Goal: Task Accomplishment & Management: Use online tool/utility

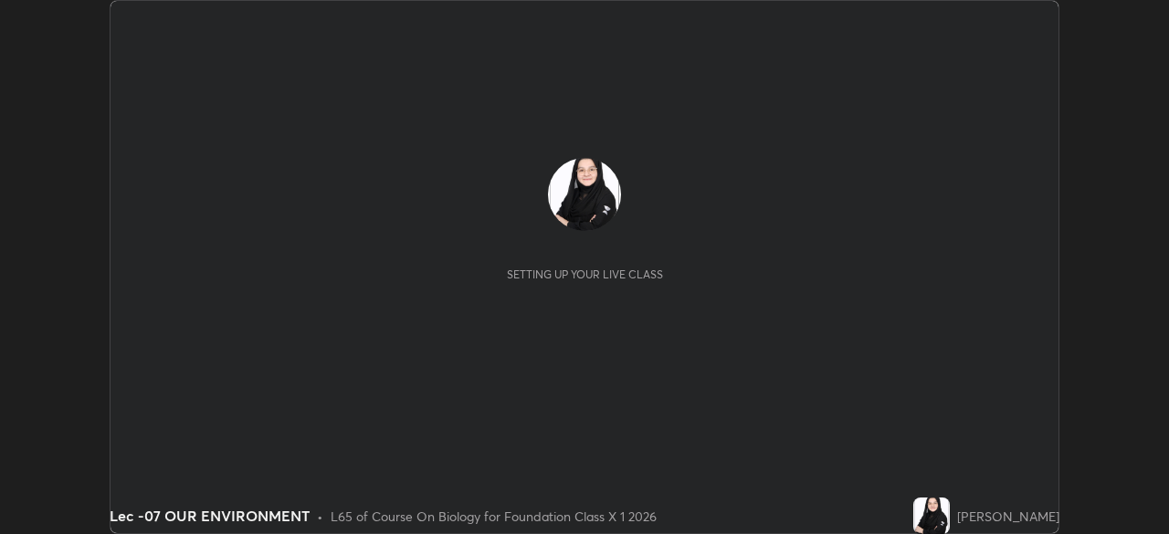
scroll to position [534, 1168]
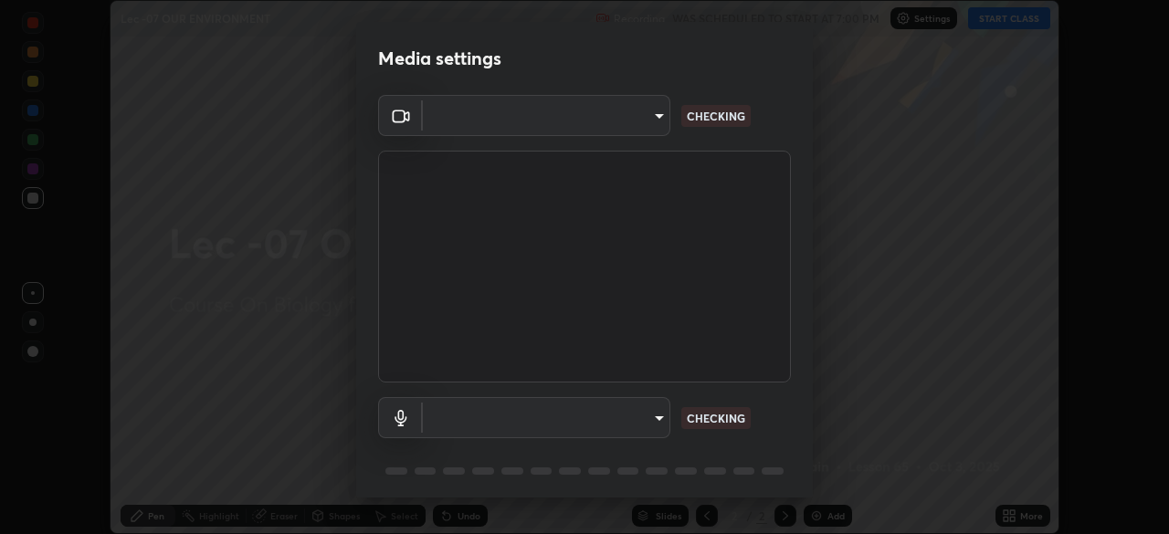
type input "bba66c41345857dcc9a6d4c580dc01eb5c8f13e357e582705132971b55534d29"
type input "f8a720cdb5714c7d168288ba46c5762ce5d2b0439a45e58062ea702f50affb6e"
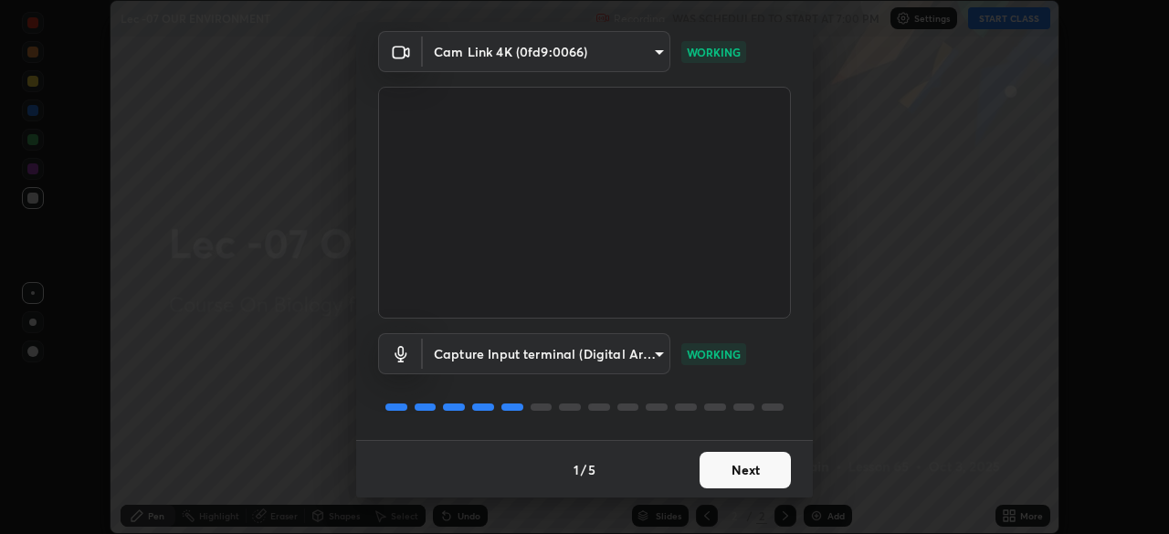
scroll to position [65, 0]
click at [760, 470] on button "Next" at bounding box center [744, 469] width 91 height 37
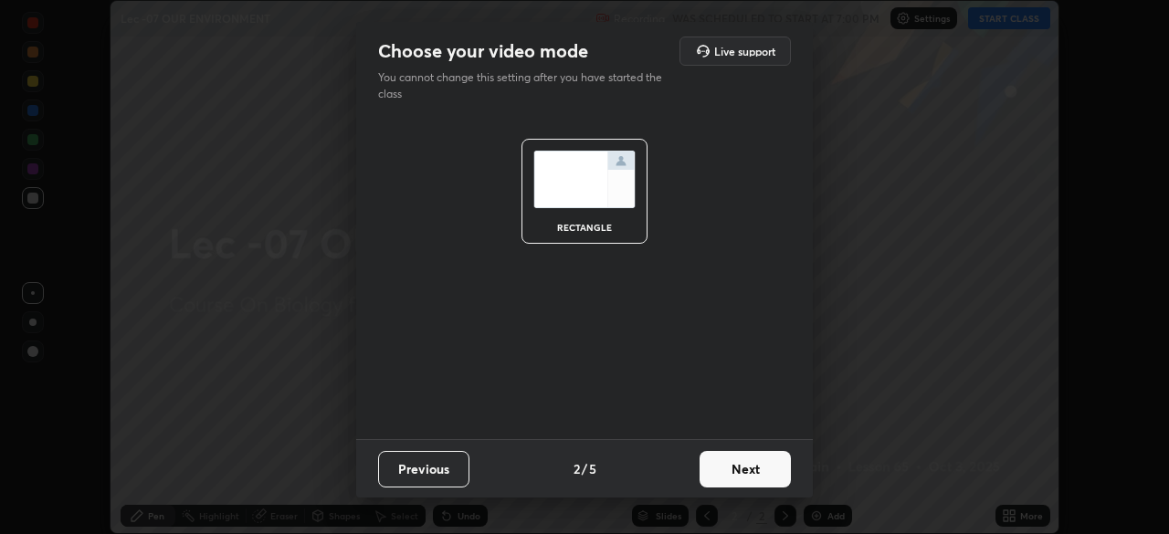
click at [771, 469] on button "Next" at bounding box center [744, 469] width 91 height 37
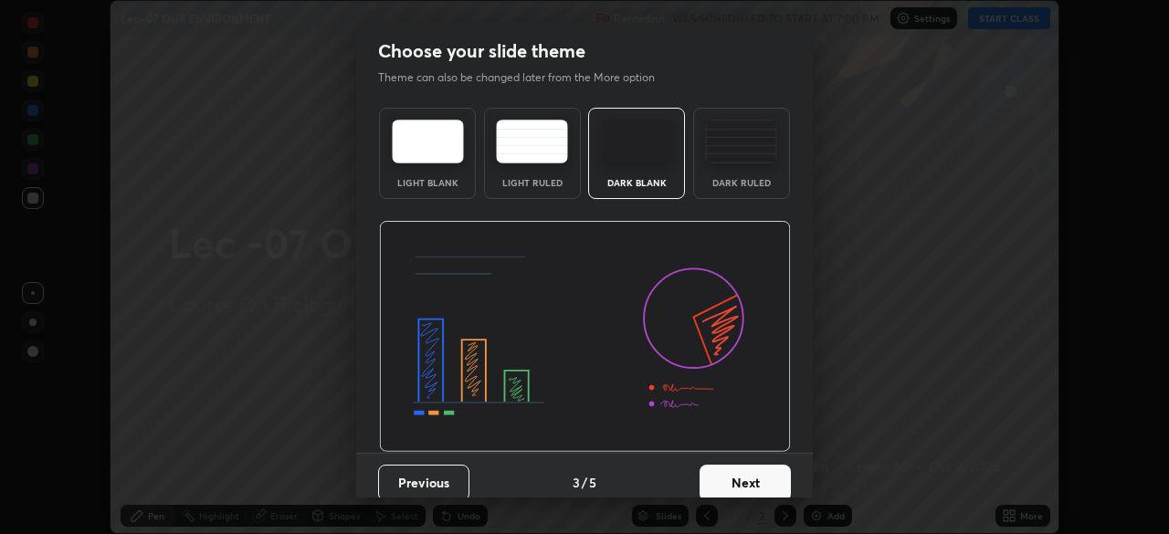
click at [773, 475] on button "Next" at bounding box center [744, 483] width 91 height 37
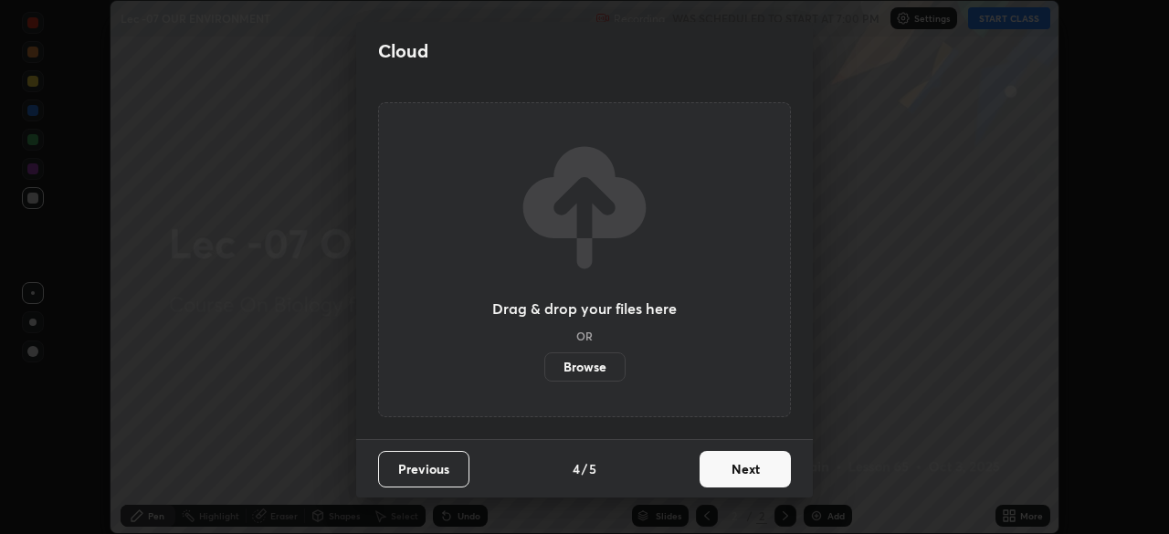
click at [777, 468] on button "Next" at bounding box center [744, 469] width 91 height 37
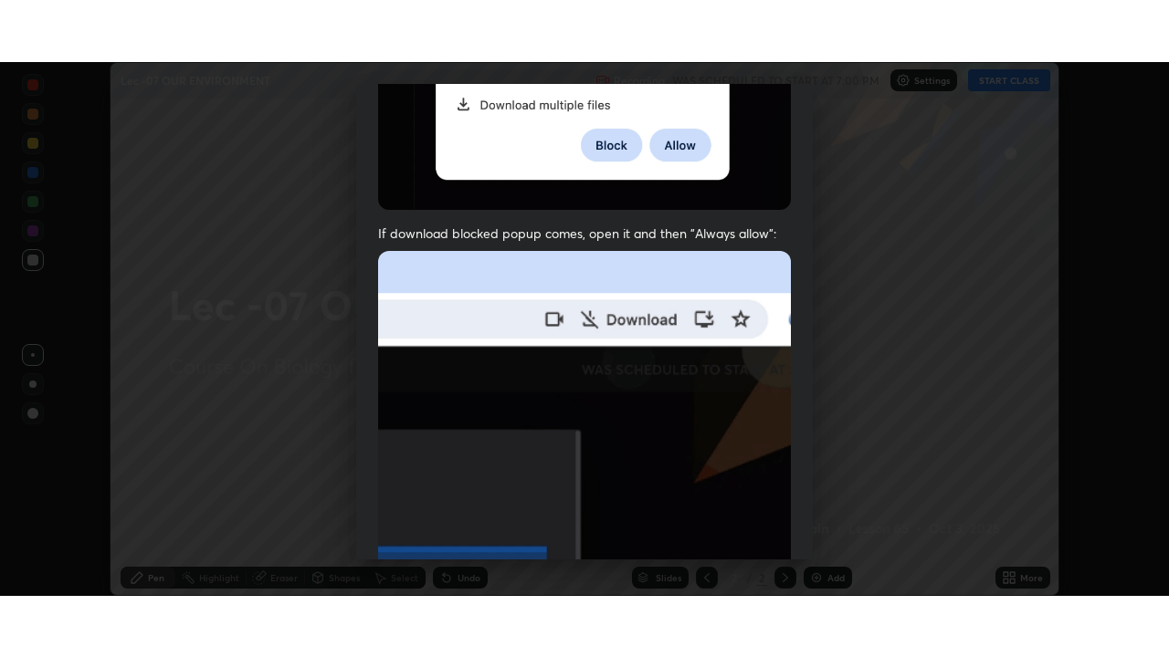
scroll to position [437, 0]
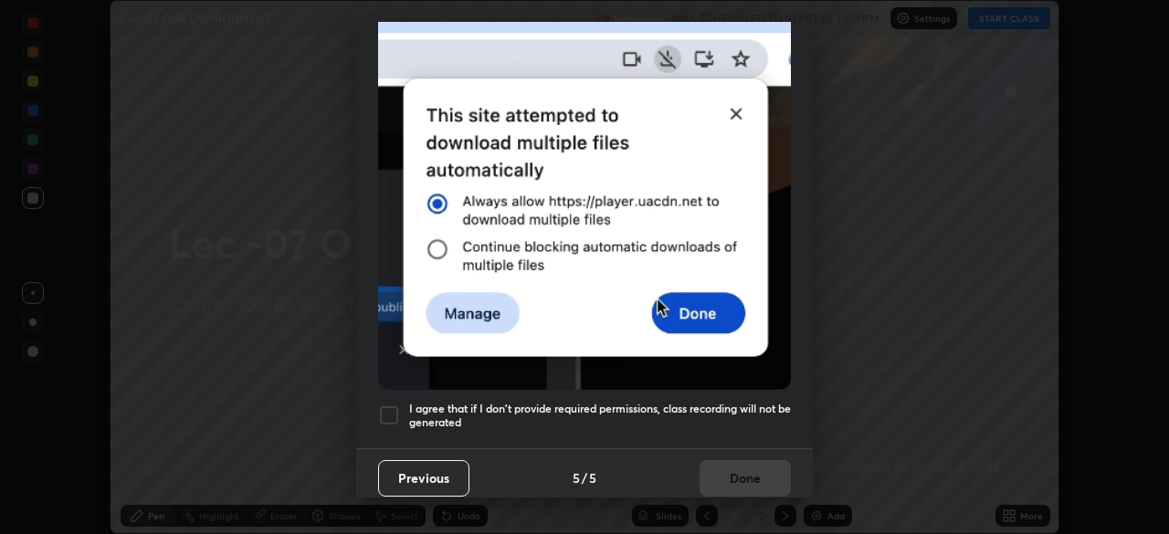
click at [390, 414] on div at bounding box center [389, 416] width 22 height 22
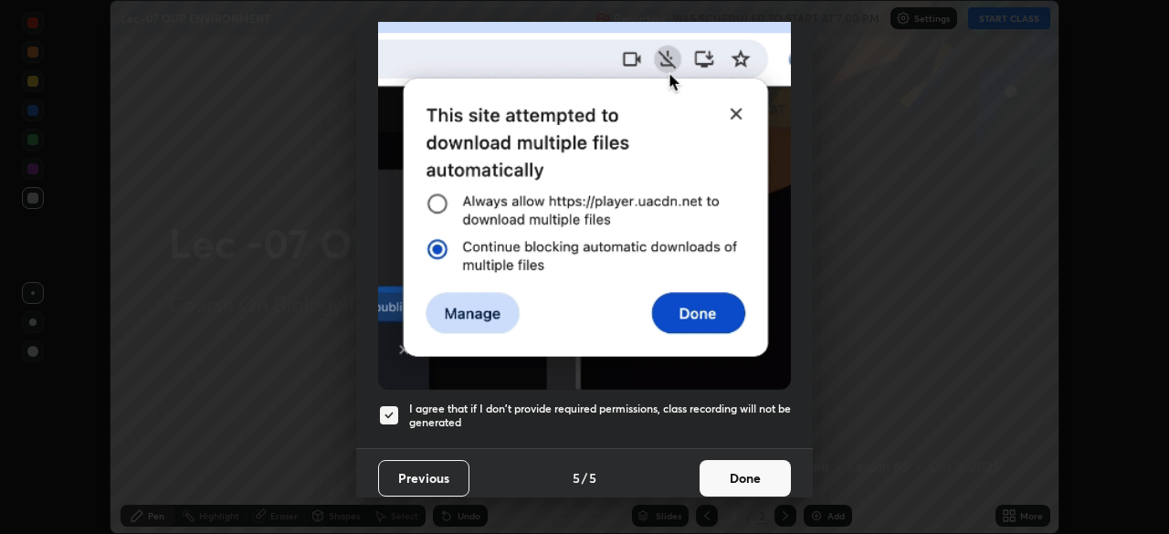
click at [745, 464] on button "Done" at bounding box center [744, 478] width 91 height 37
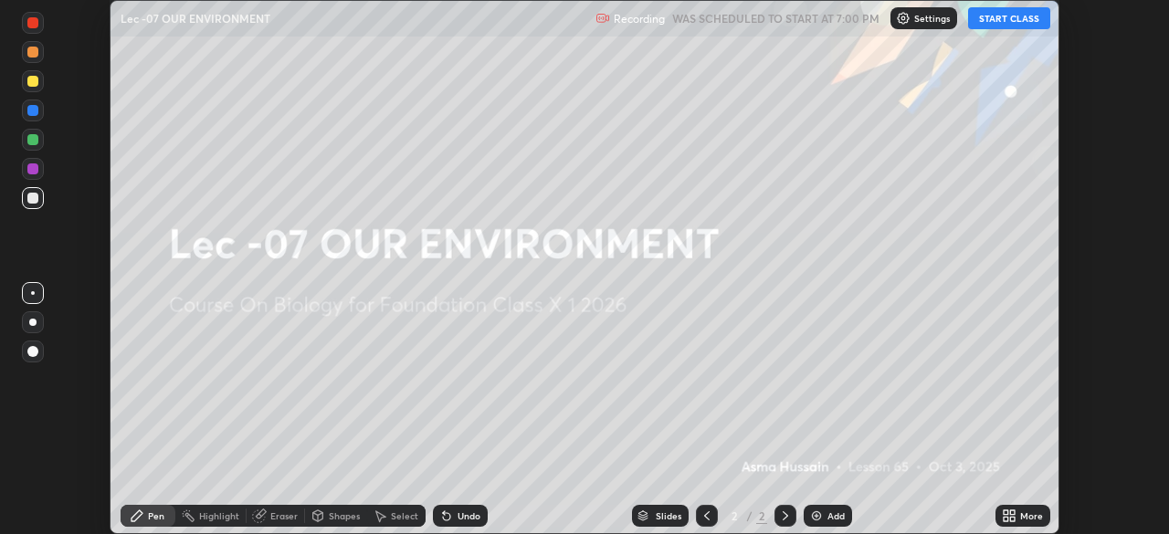
click at [989, 25] on button "START CLASS" at bounding box center [1009, 18] width 82 height 22
click at [1004, 515] on icon at bounding box center [1009, 516] width 15 height 15
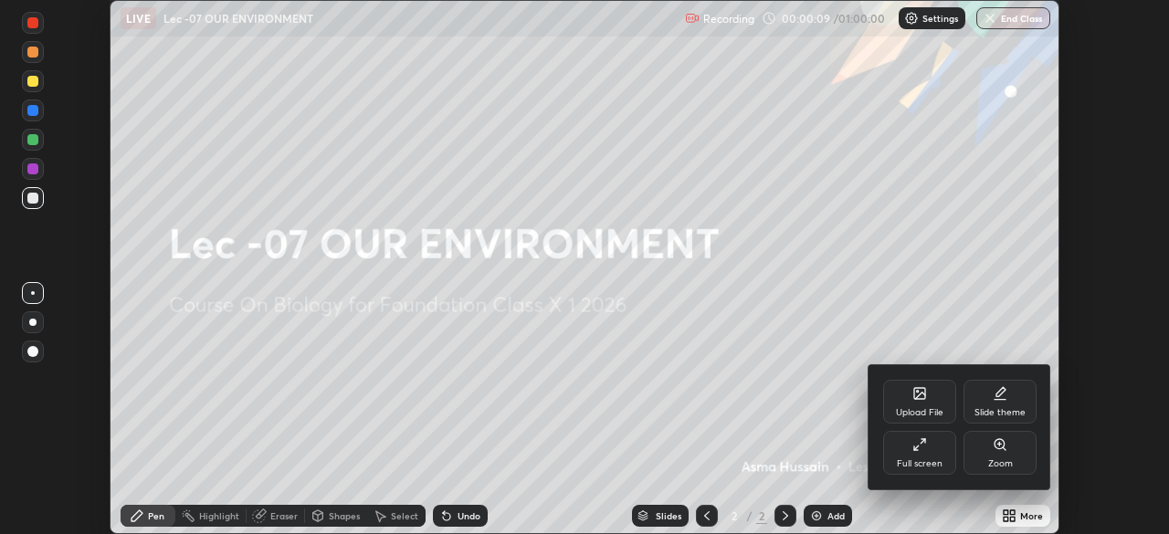
click at [923, 451] on icon at bounding box center [919, 444] width 15 height 15
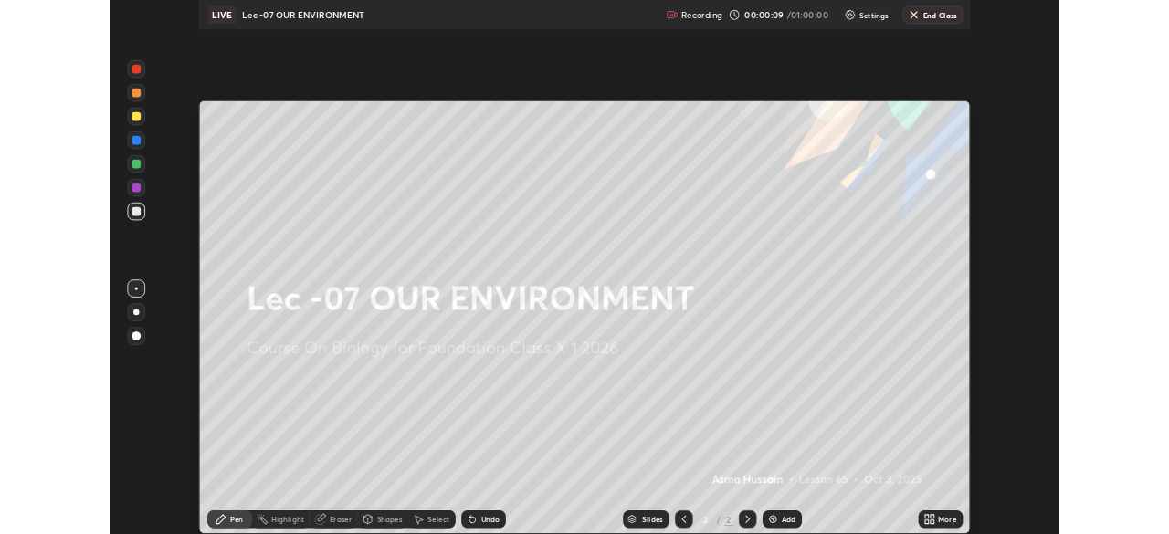
scroll to position [657, 1169]
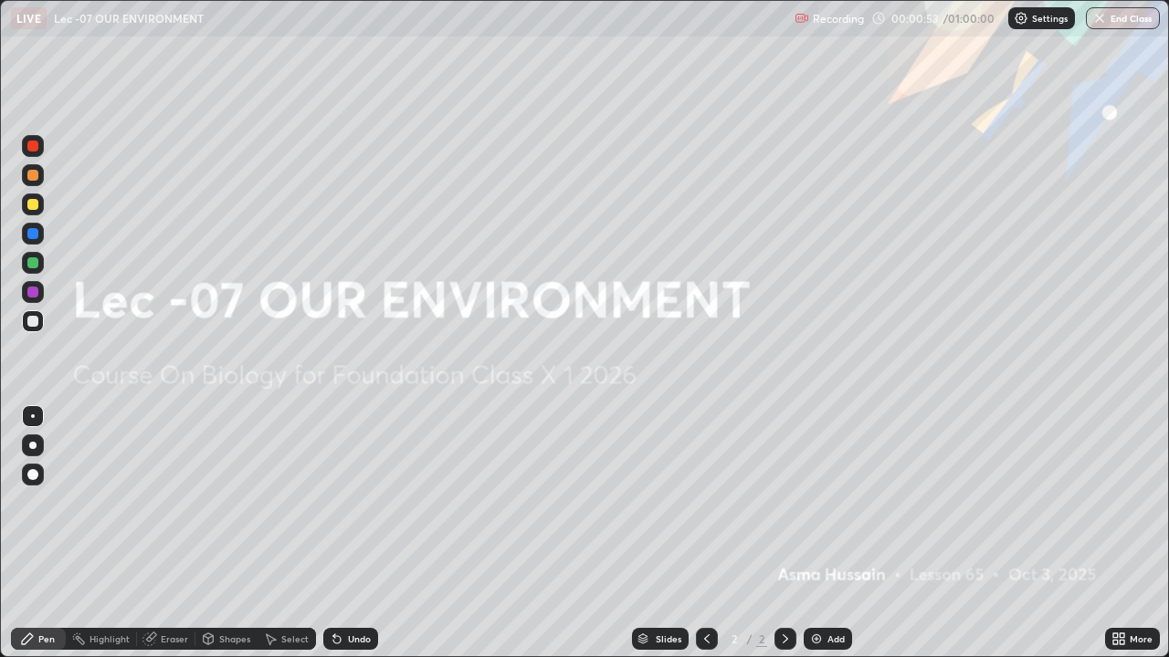
click at [364, 533] on div "Undo" at bounding box center [350, 639] width 55 height 22
click at [363, 533] on div "Undo" at bounding box center [359, 639] width 23 height 9
click at [365, 533] on div "Undo" at bounding box center [359, 639] width 23 height 9
click at [837, 533] on div "Add" at bounding box center [828, 639] width 48 height 22
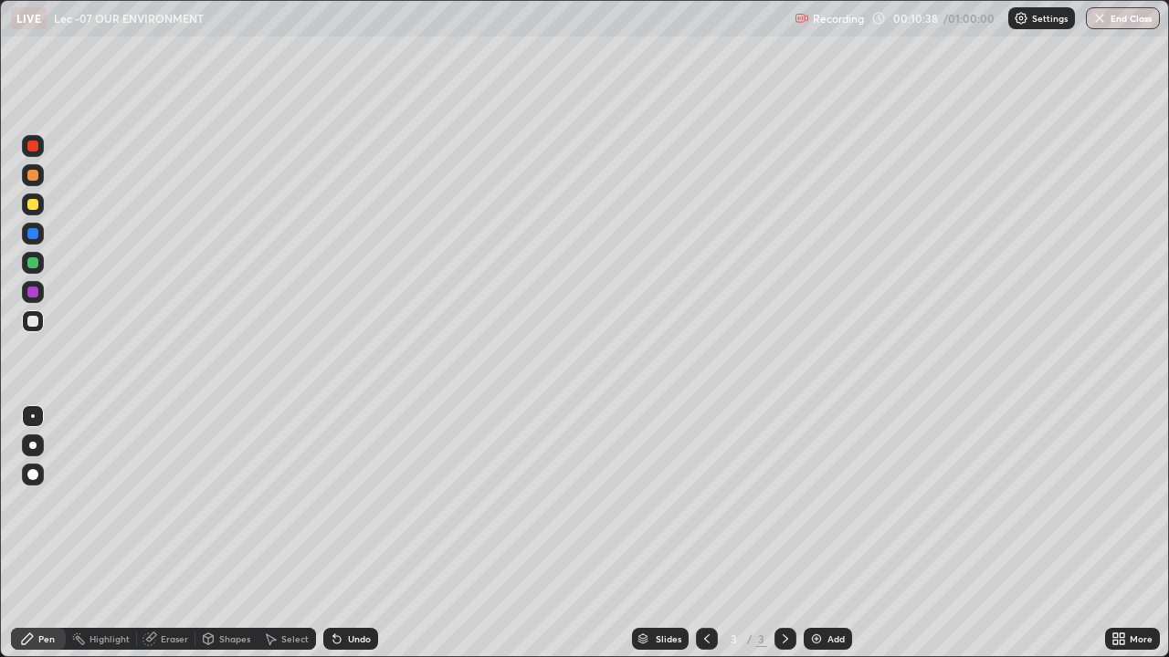
click at [707, 533] on icon at bounding box center [706, 639] width 5 height 9
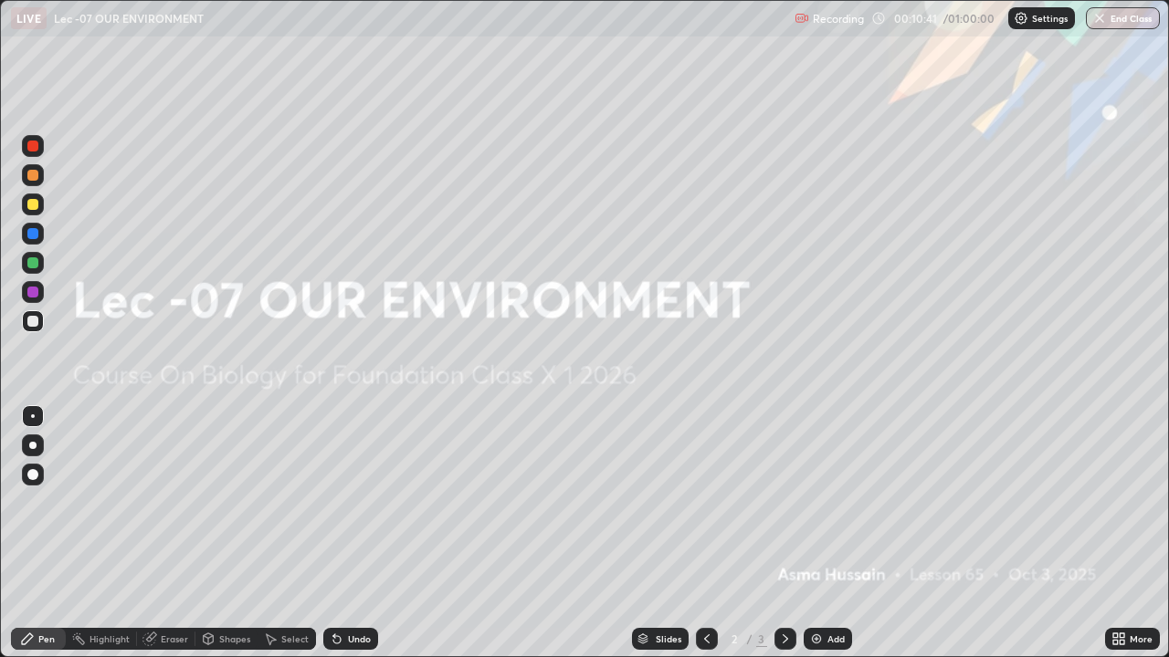
click at [89, 533] on div "Highlight" at bounding box center [109, 639] width 40 height 9
click at [29, 533] on icon at bounding box center [33, 577] width 15 height 15
click at [45, 533] on div at bounding box center [32, 606] width 29 height 29
click at [36, 533] on div at bounding box center [32, 606] width 29 height 29
click at [34, 150] on div at bounding box center [32, 146] width 11 height 11
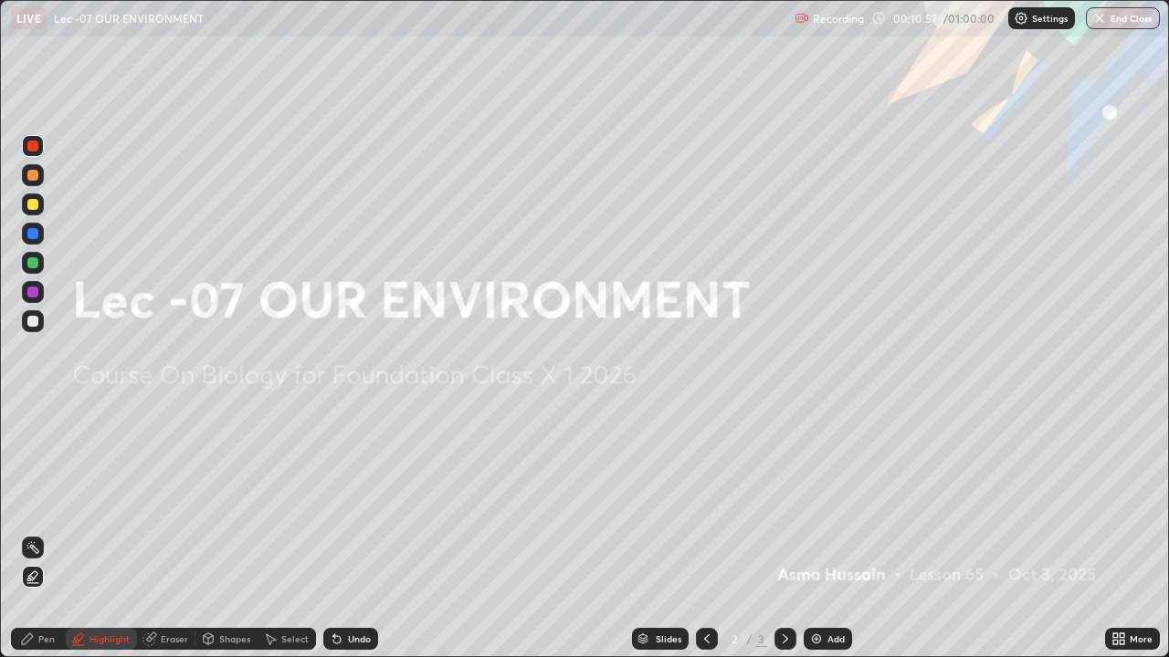
click at [779, 533] on icon at bounding box center [785, 639] width 15 height 15
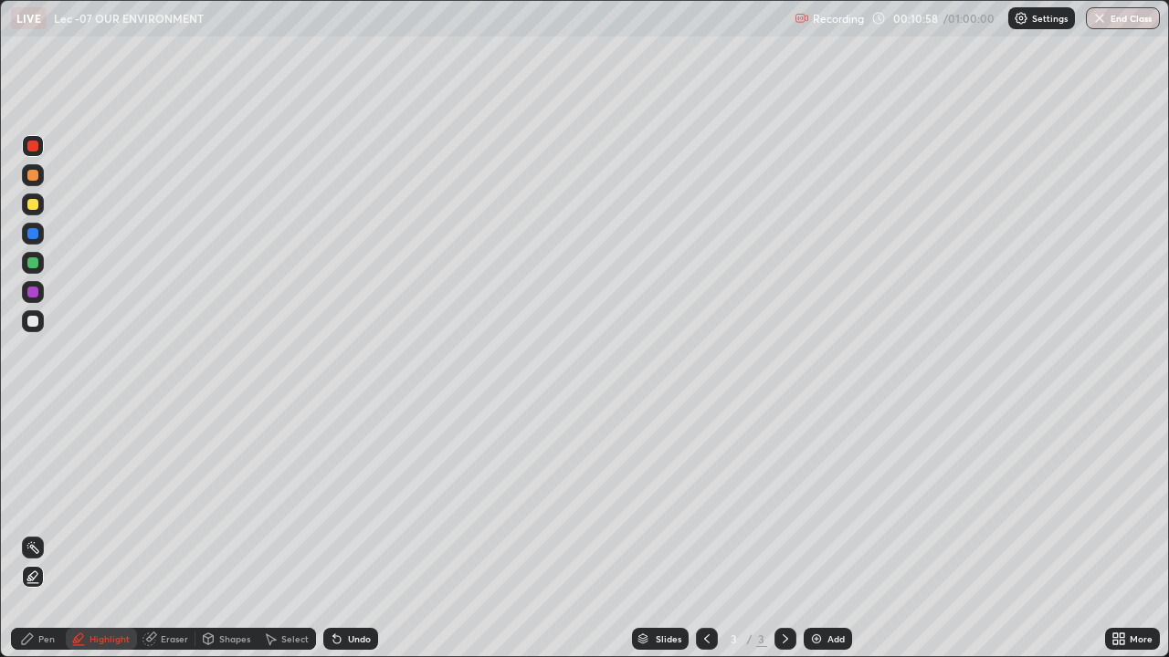
click at [29, 533] on icon at bounding box center [27, 639] width 11 height 11
click at [815, 533] on img at bounding box center [816, 639] width 15 height 15
click at [346, 533] on div "Undo" at bounding box center [350, 639] width 55 height 22
click at [344, 533] on div "Undo" at bounding box center [350, 639] width 55 height 22
click at [342, 533] on div "Undo" at bounding box center [350, 639] width 55 height 22
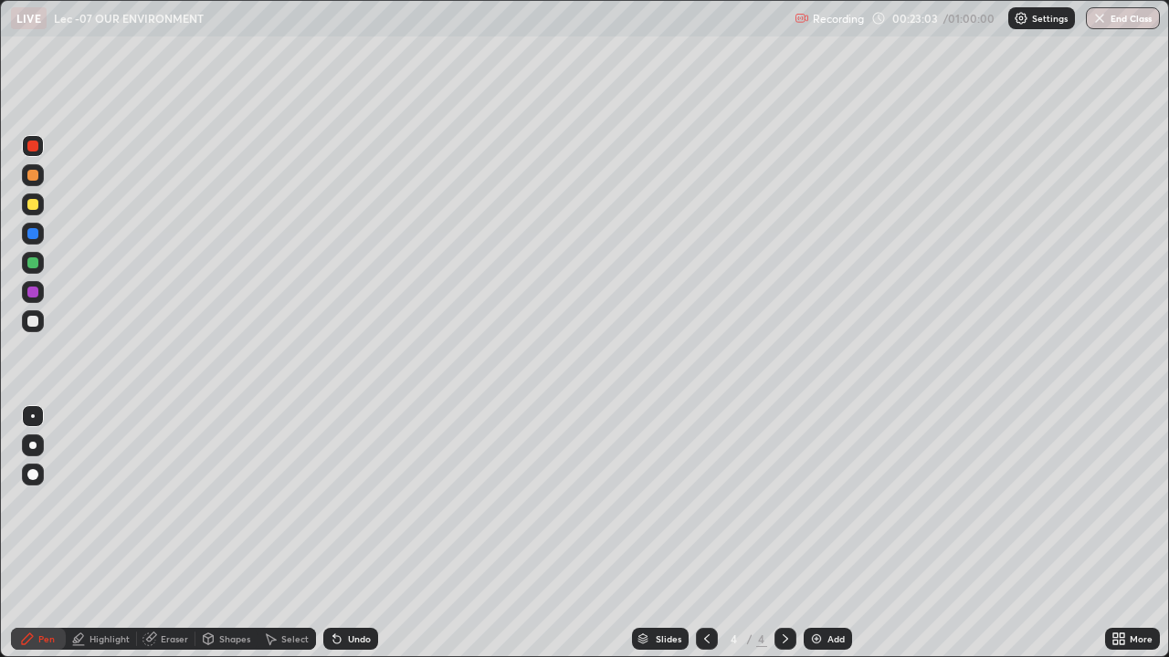
click at [344, 533] on div "Undo" at bounding box center [350, 639] width 55 height 22
click at [337, 533] on icon at bounding box center [336, 639] width 7 height 7
click at [336, 533] on icon at bounding box center [337, 639] width 15 height 15
click at [334, 533] on icon at bounding box center [336, 639] width 7 height 7
click at [333, 533] on icon at bounding box center [336, 639] width 7 height 7
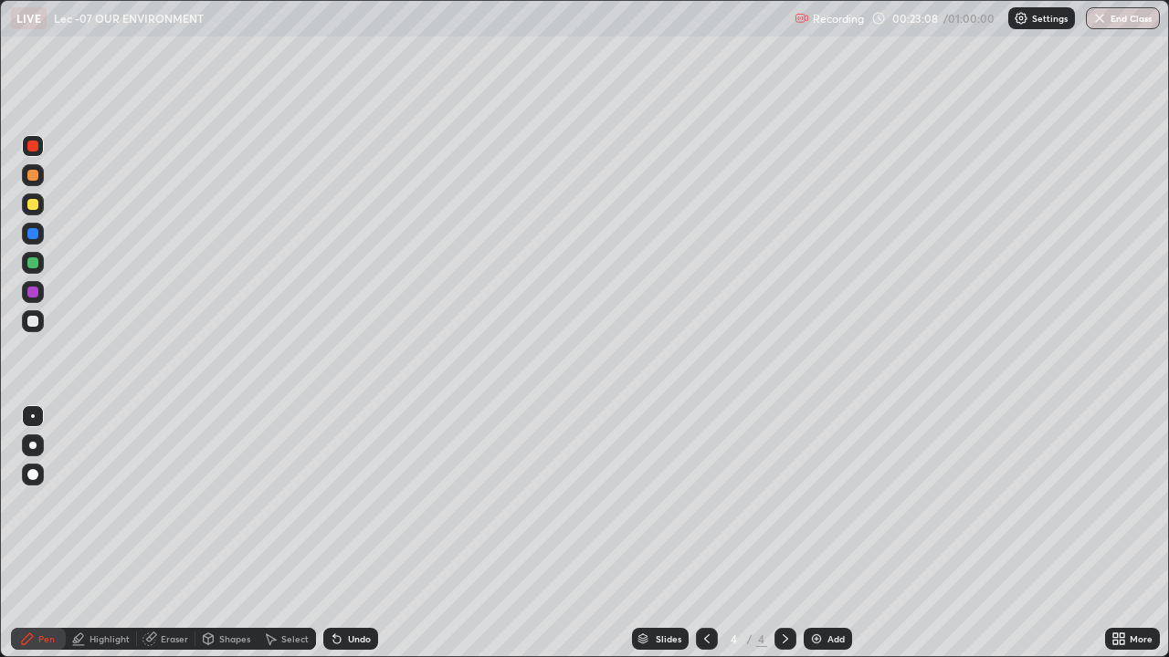
click at [26, 328] on div at bounding box center [33, 321] width 22 height 22
click at [349, 533] on div "Undo" at bounding box center [350, 639] width 55 height 22
click at [827, 533] on div "Add" at bounding box center [835, 639] width 17 height 9
click at [782, 533] on icon at bounding box center [785, 639] width 15 height 15
click at [817, 533] on img at bounding box center [816, 639] width 15 height 15
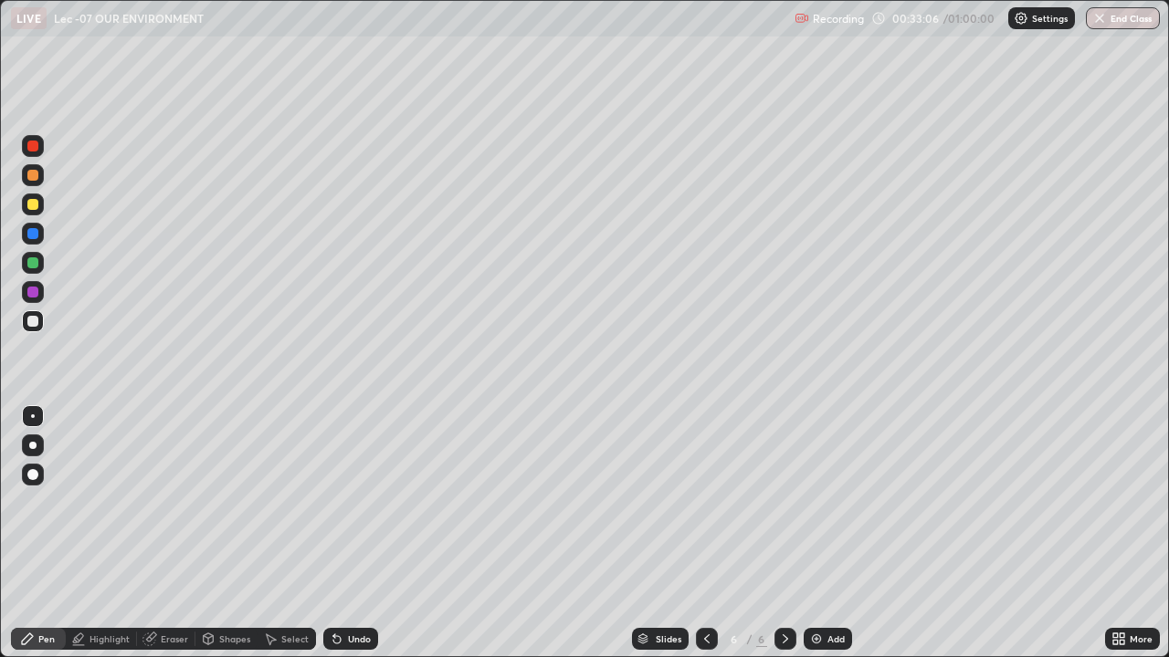
click at [342, 533] on div "Undo" at bounding box center [350, 639] width 55 height 22
click at [348, 533] on div "Undo" at bounding box center [359, 639] width 23 height 9
click at [351, 533] on div "Undo" at bounding box center [359, 639] width 23 height 9
click at [354, 533] on div "Undo" at bounding box center [359, 639] width 23 height 9
click at [341, 533] on icon at bounding box center [337, 639] width 15 height 15
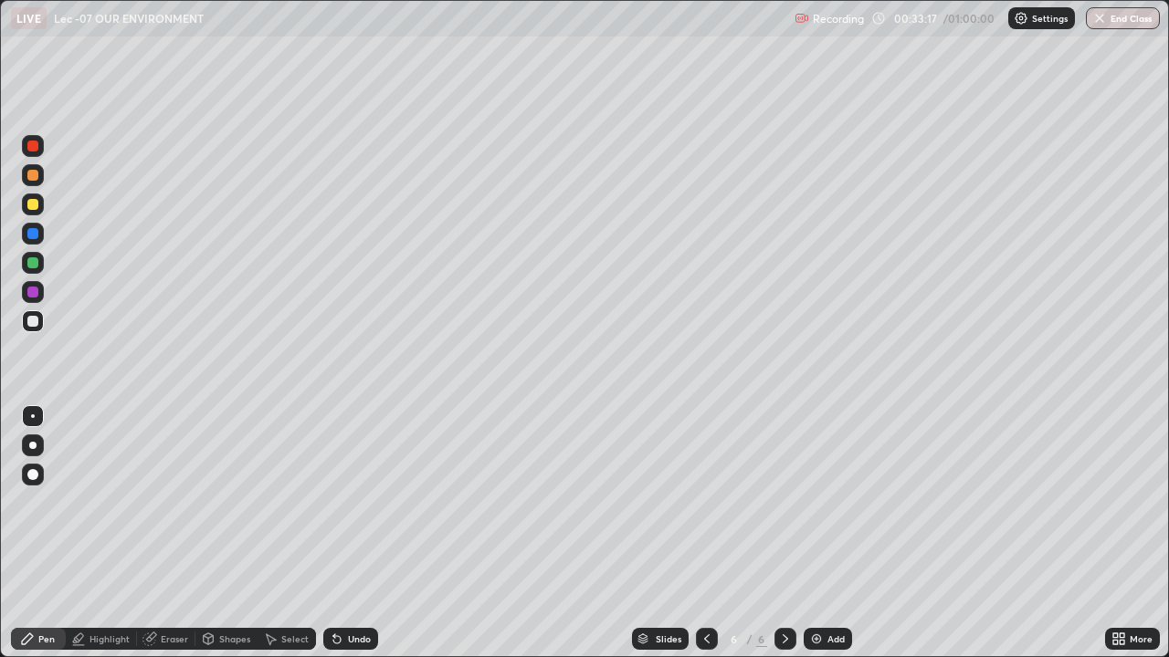
click at [342, 533] on div "Undo" at bounding box center [350, 639] width 55 height 22
click at [340, 533] on icon at bounding box center [337, 639] width 15 height 15
click at [287, 533] on div "Select" at bounding box center [294, 639] width 27 height 9
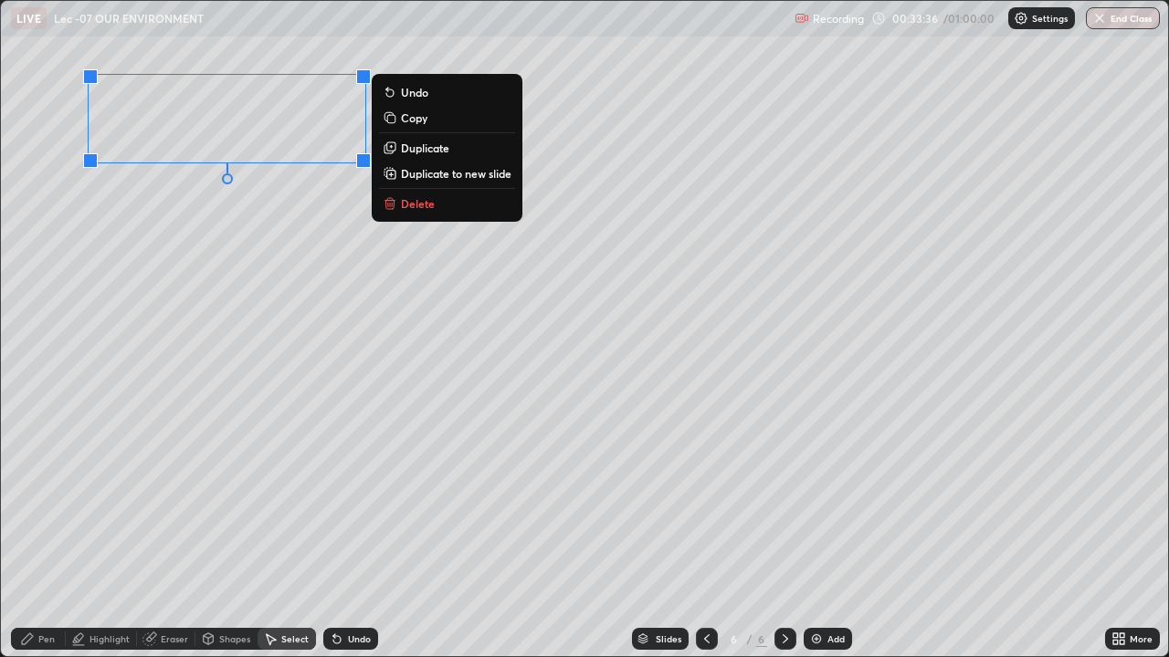
click at [260, 207] on div "0 ° Undo Copy Duplicate Duplicate to new slide Delete" at bounding box center [584, 329] width 1167 height 656
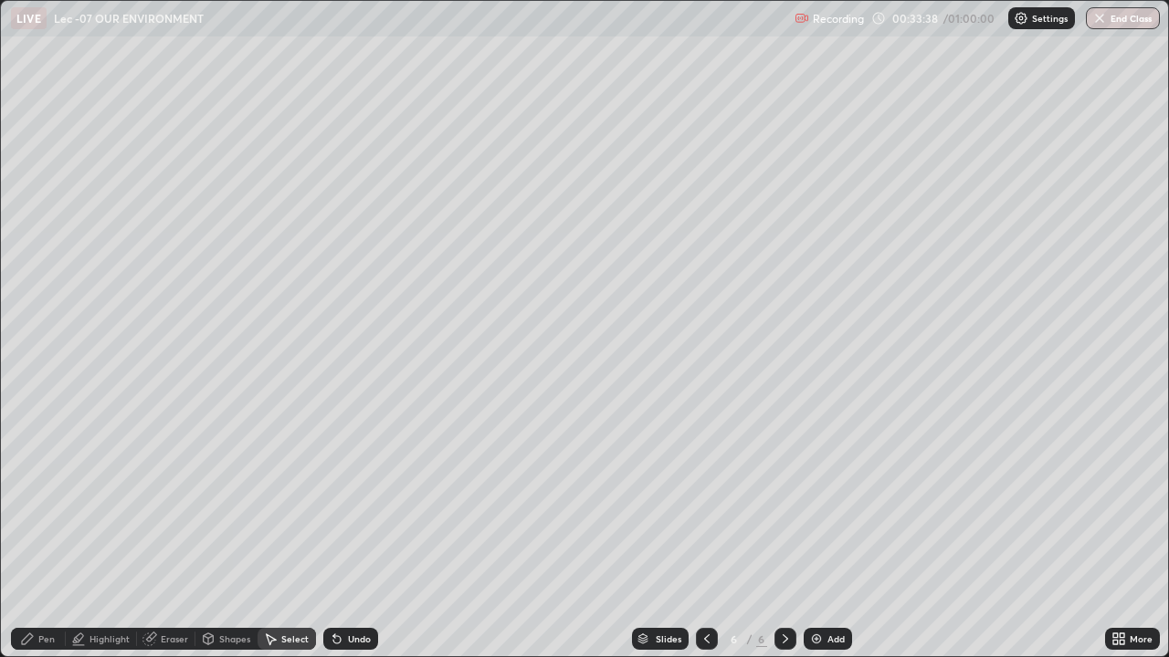
click at [47, 533] on div "Pen" at bounding box center [46, 639] width 16 height 9
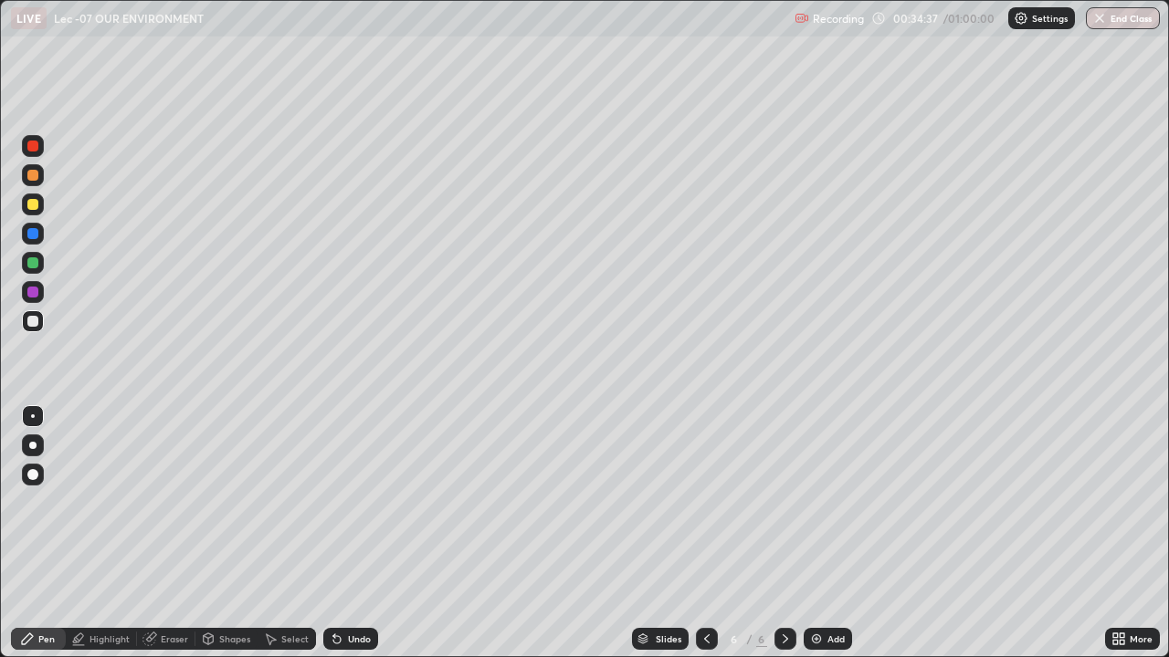
click at [367, 533] on div "Undo" at bounding box center [359, 639] width 23 height 9
click at [176, 533] on div "Eraser" at bounding box center [174, 639] width 27 height 9
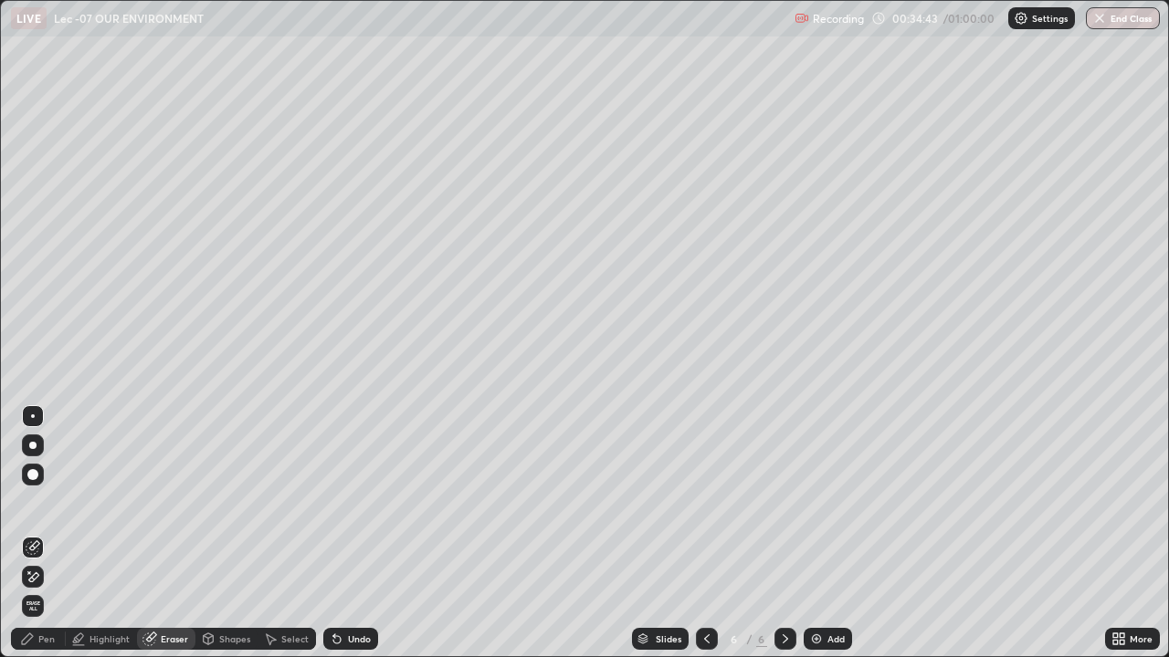
click at [36, 533] on icon at bounding box center [33, 578] width 15 height 16
click at [39, 533] on div "Pen" at bounding box center [46, 639] width 16 height 9
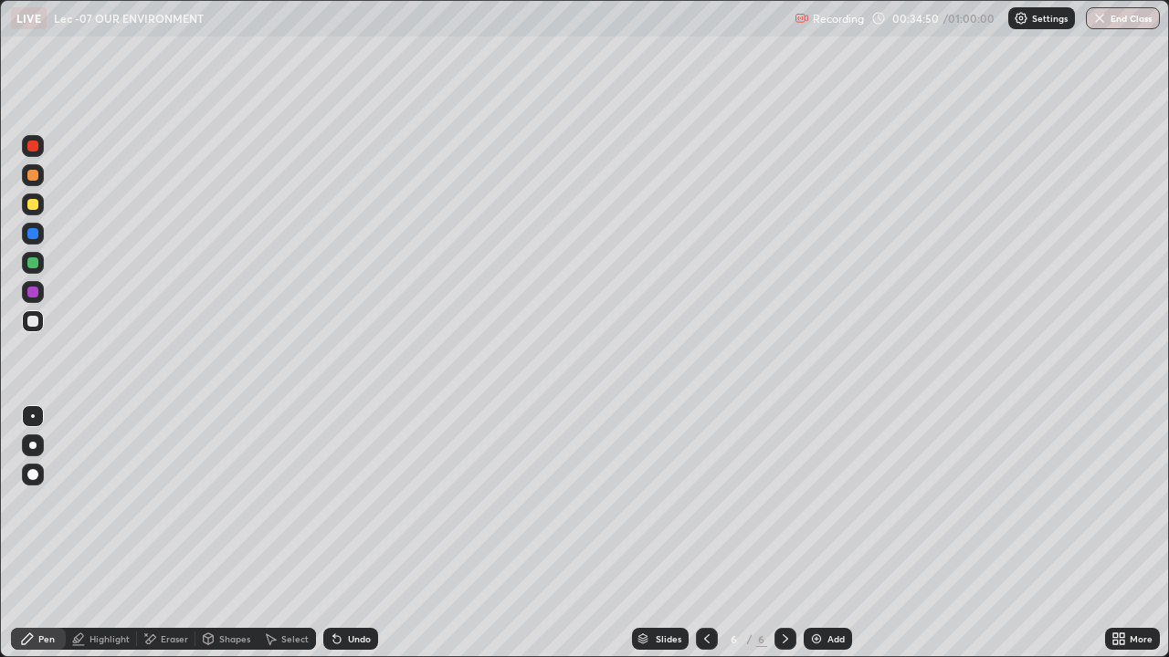
click at [286, 533] on div "Select" at bounding box center [294, 639] width 27 height 9
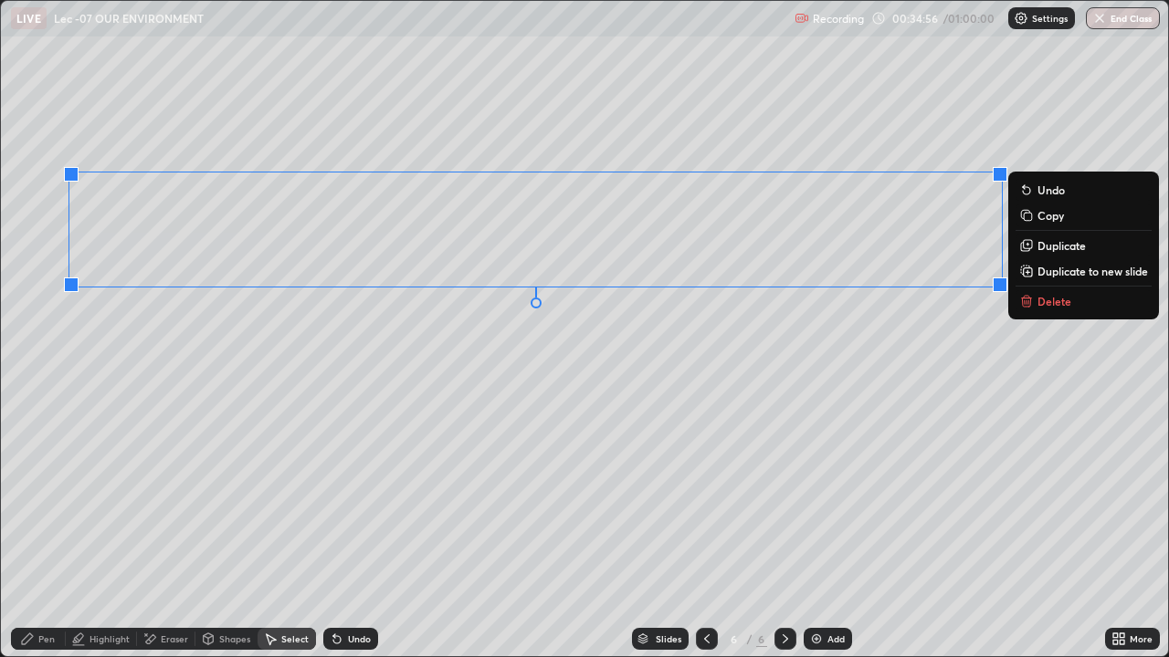
click at [54, 533] on div "Pen" at bounding box center [46, 639] width 16 height 9
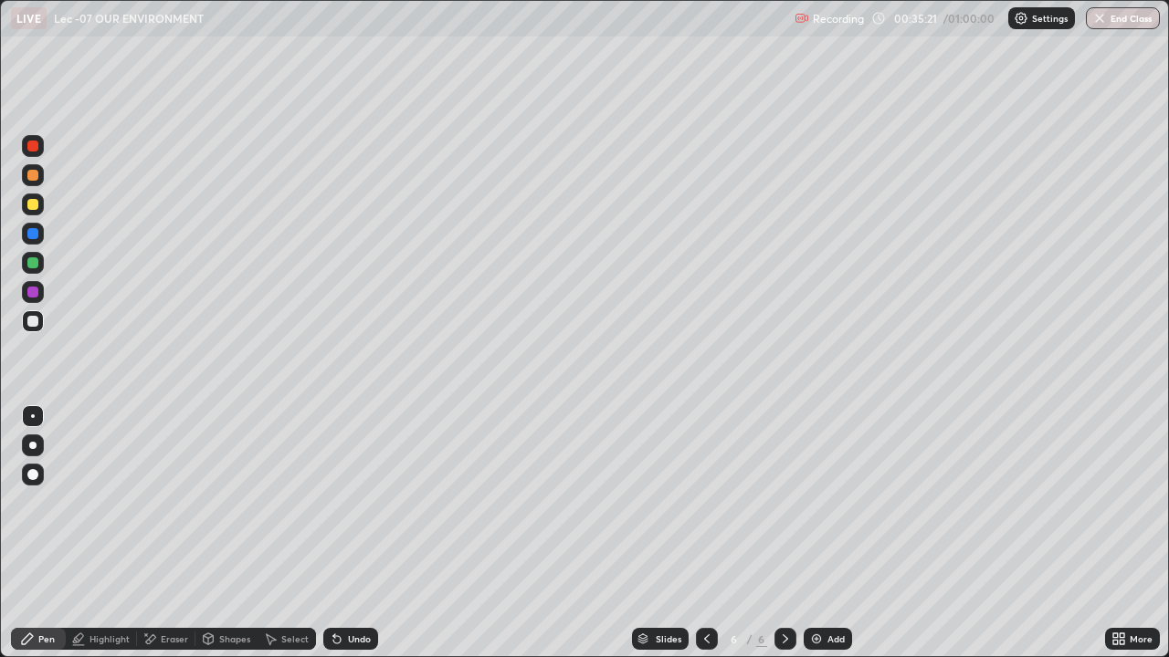
click at [226, 533] on div "Shapes" at bounding box center [234, 639] width 31 height 9
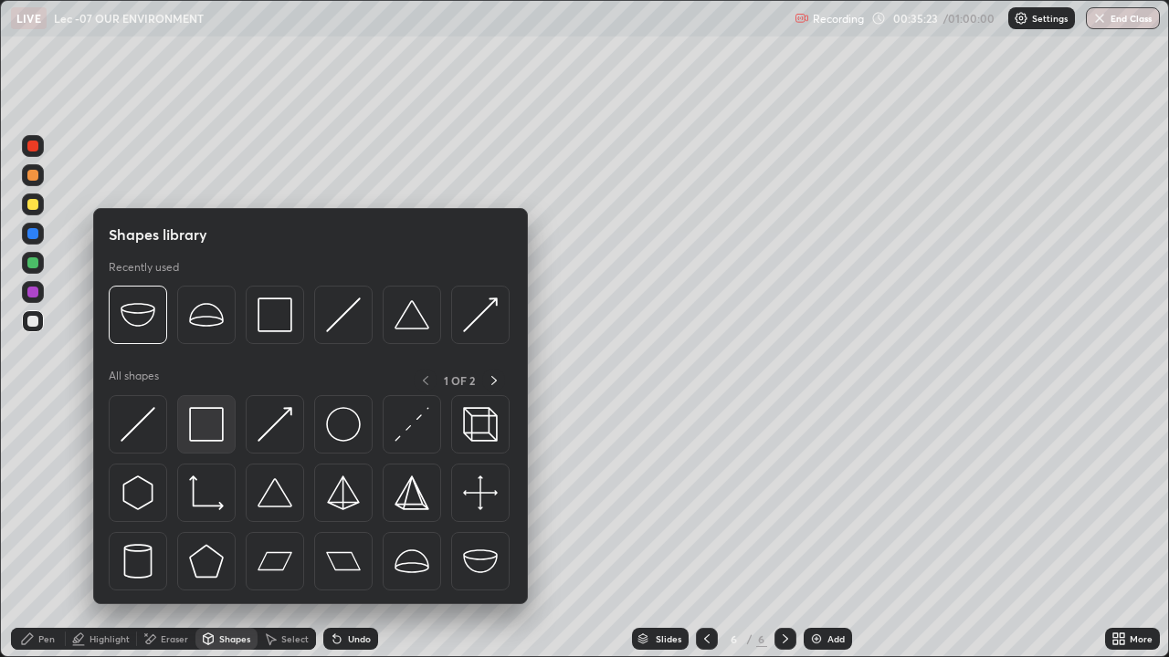
click at [214, 430] on img at bounding box center [206, 424] width 35 height 35
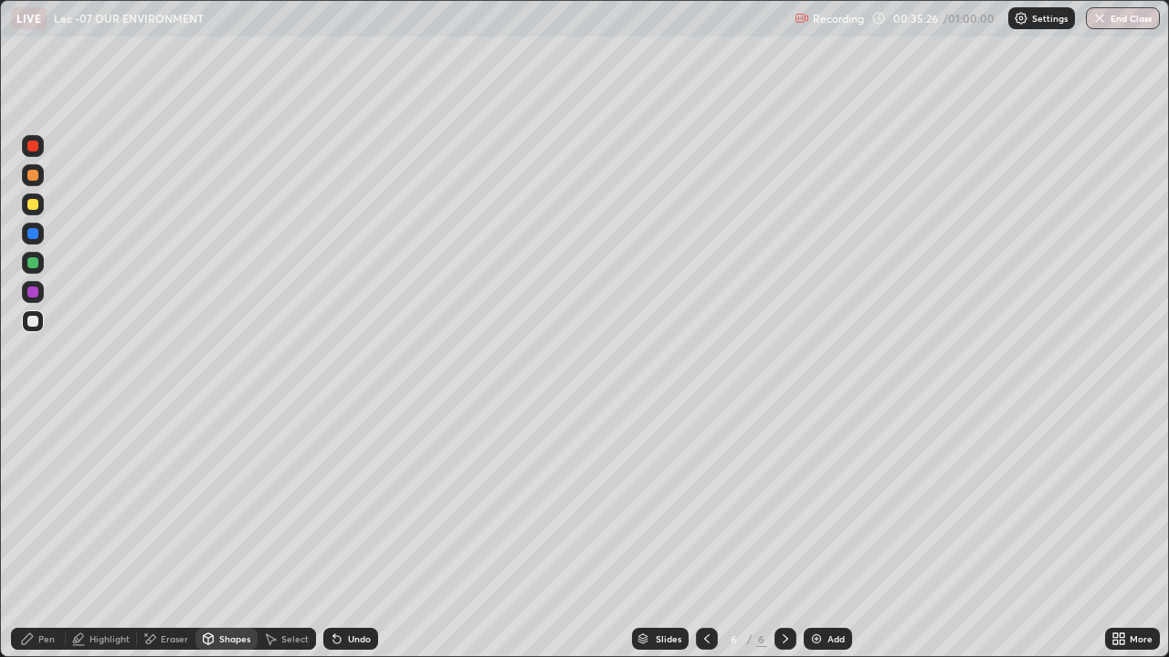
click at [231, 533] on div "Shapes" at bounding box center [234, 639] width 31 height 9
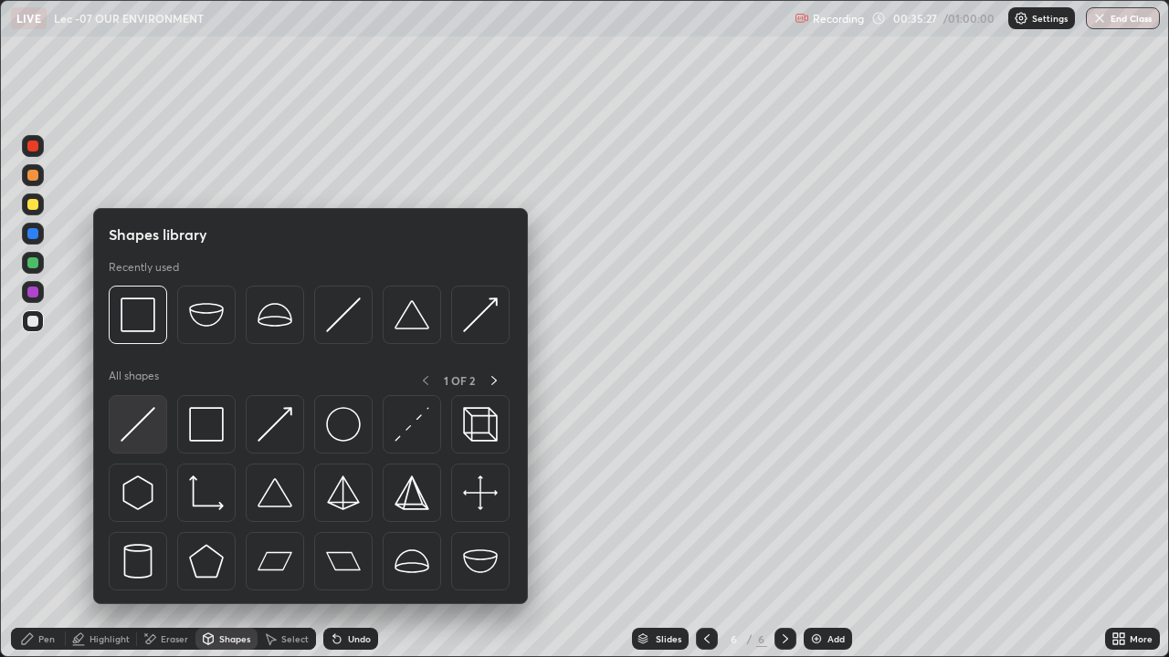
click at [145, 436] on img at bounding box center [138, 424] width 35 height 35
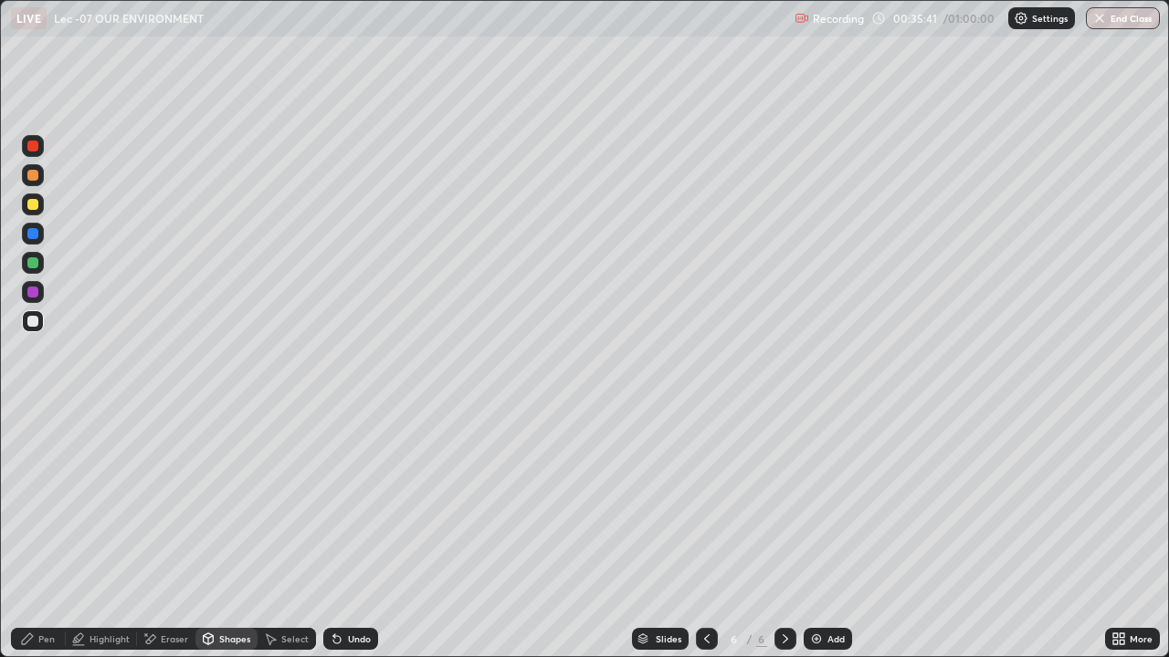
click at [48, 533] on div "Pen" at bounding box center [46, 639] width 16 height 9
click at [283, 533] on div "Select" at bounding box center [287, 639] width 58 height 22
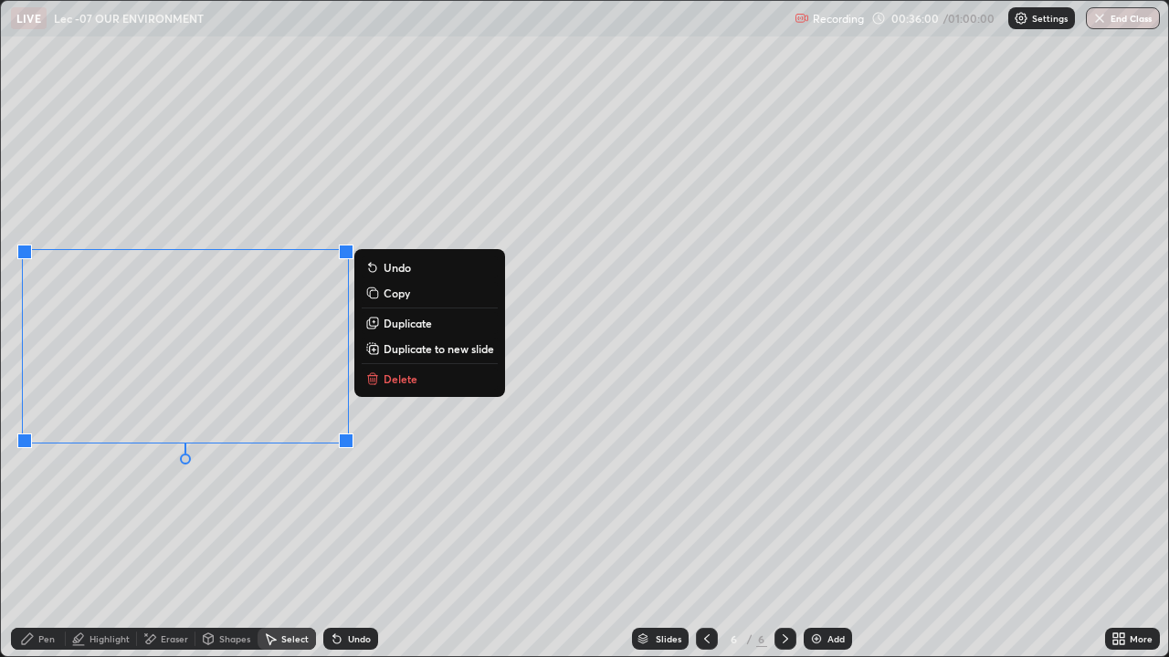
click at [264, 513] on div "0 ° Undo Copy Duplicate Duplicate to new slide Delete" at bounding box center [584, 329] width 1167 height 656
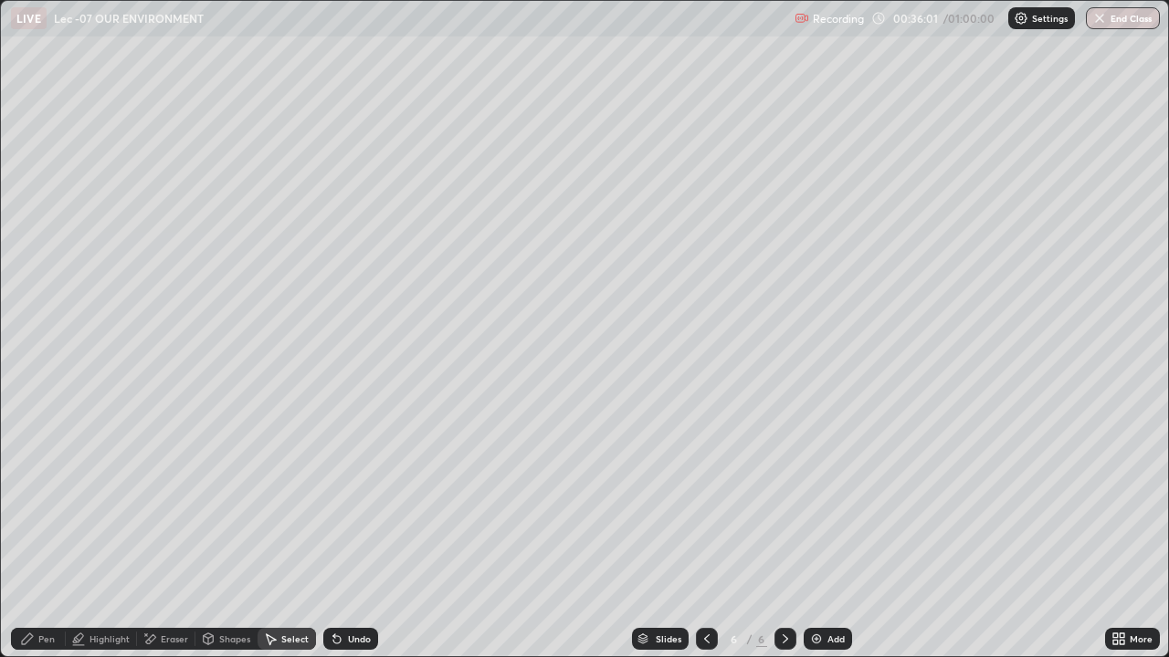
click at [45, 533] on div "Pen" at bounding box center [46, 639] width 16 height 9
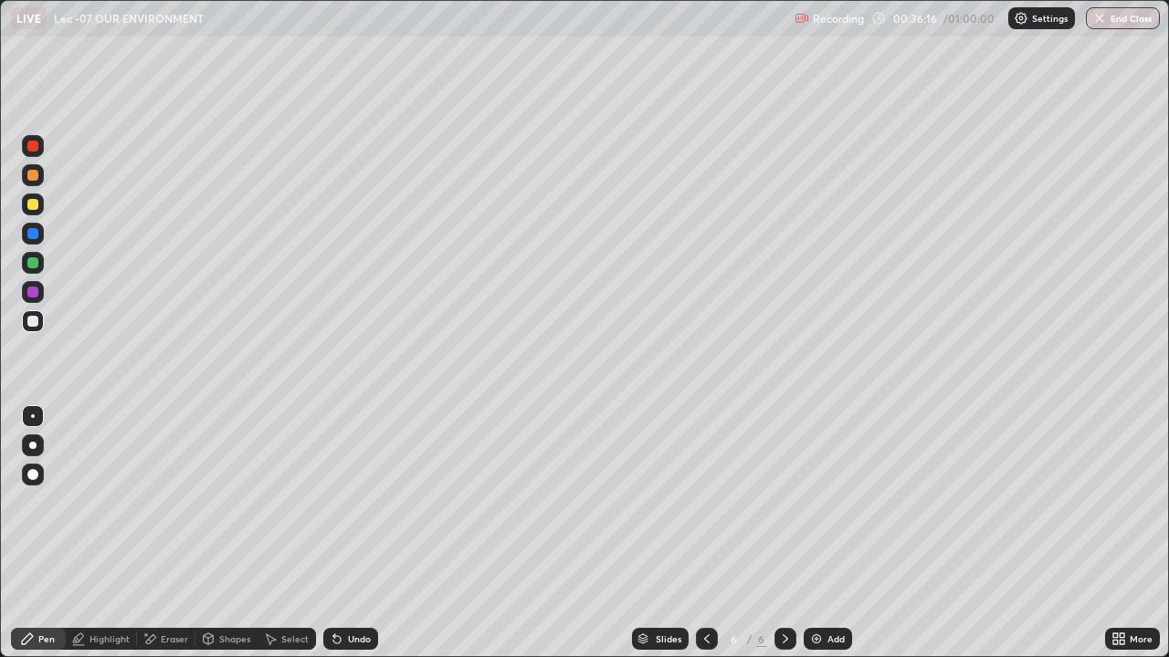
click at [224, 533] on div "Shapes" at bounding box center [234, 639] width 31 height 9
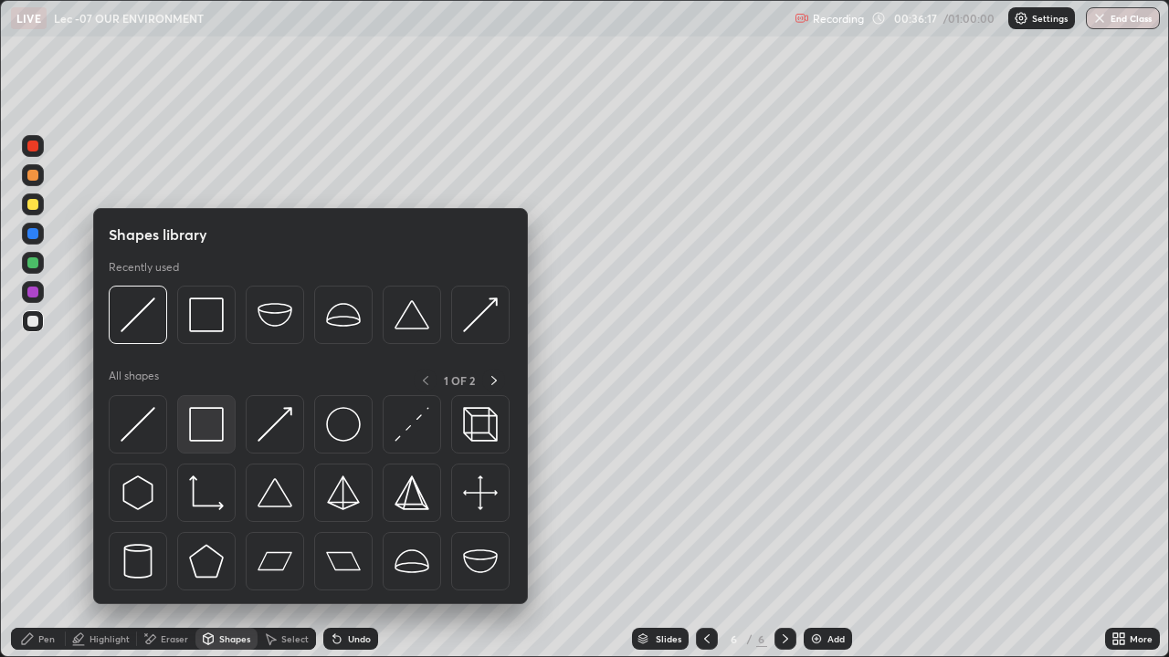
click at [205, 440] on img at bounding box center [206, 424] width 35 height 35
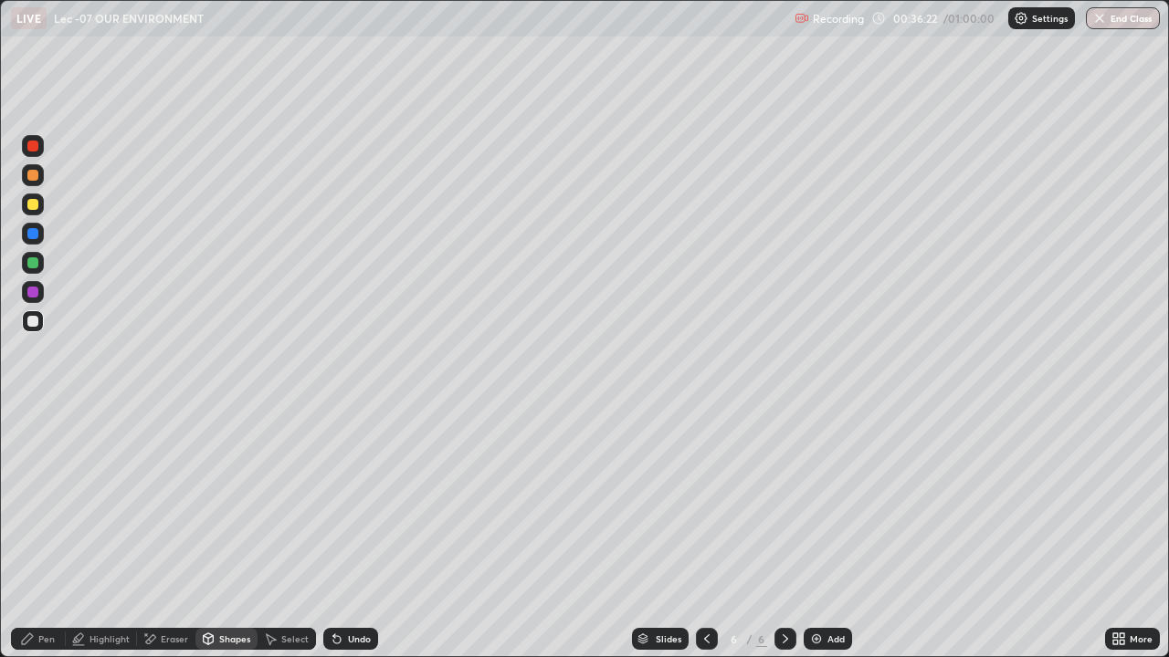
click at [212, 533] on icon at bounding box center [209, 639] width 10 height 11
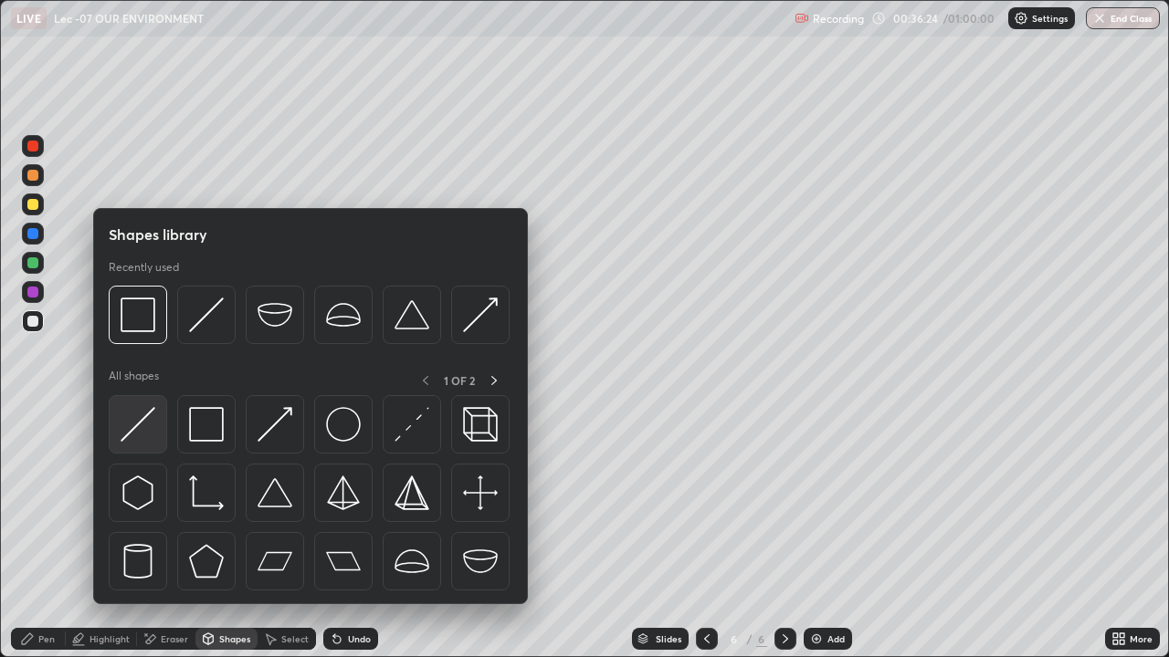
click at [148, 441] on img at bounding box center [138, 424] width 35 height 35
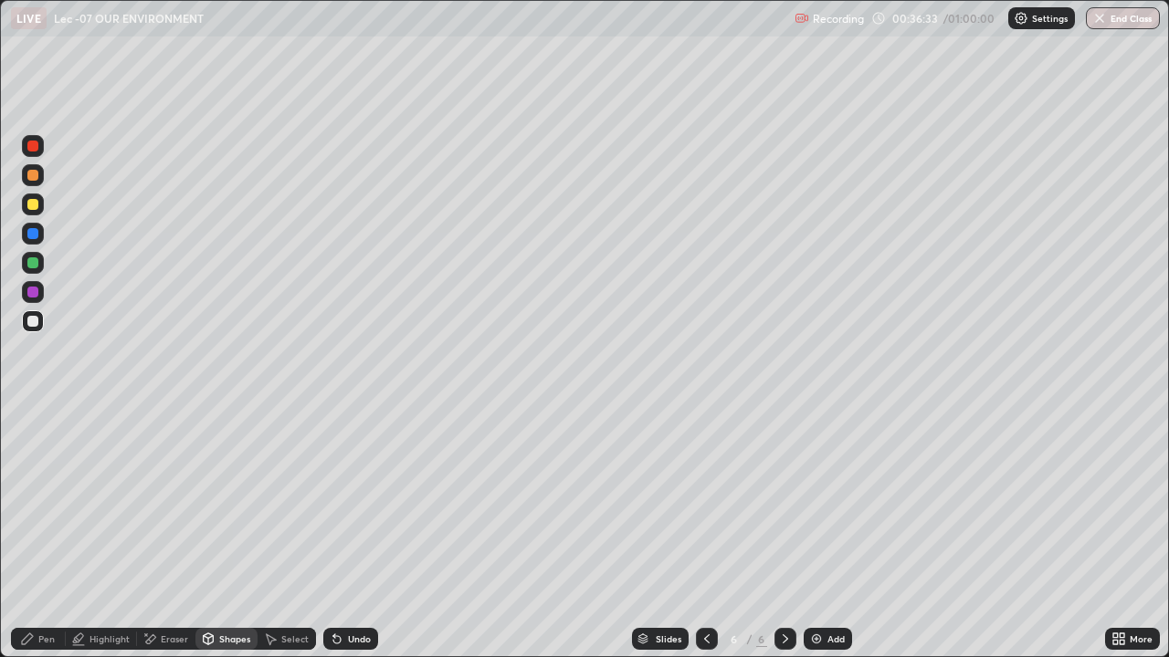
click at [40, 533] on div "Pen" at bounding box center [46, 639] width 16 height 9
click at [285, 533] on div "Select" at bounding box center [294, 639] width 27 height 9
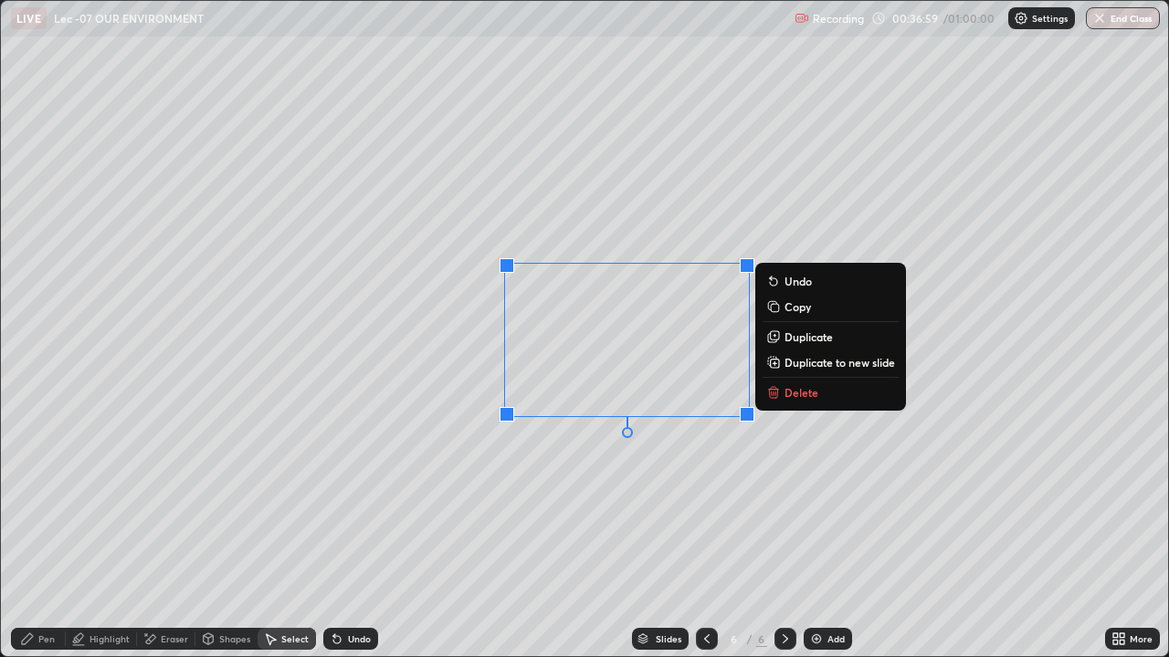
click at [621, 459] on div "0 ° Undo Copy Duplicate Duplicate to new slide Delete" at bounding box center [584, 329] width 1167 height 656
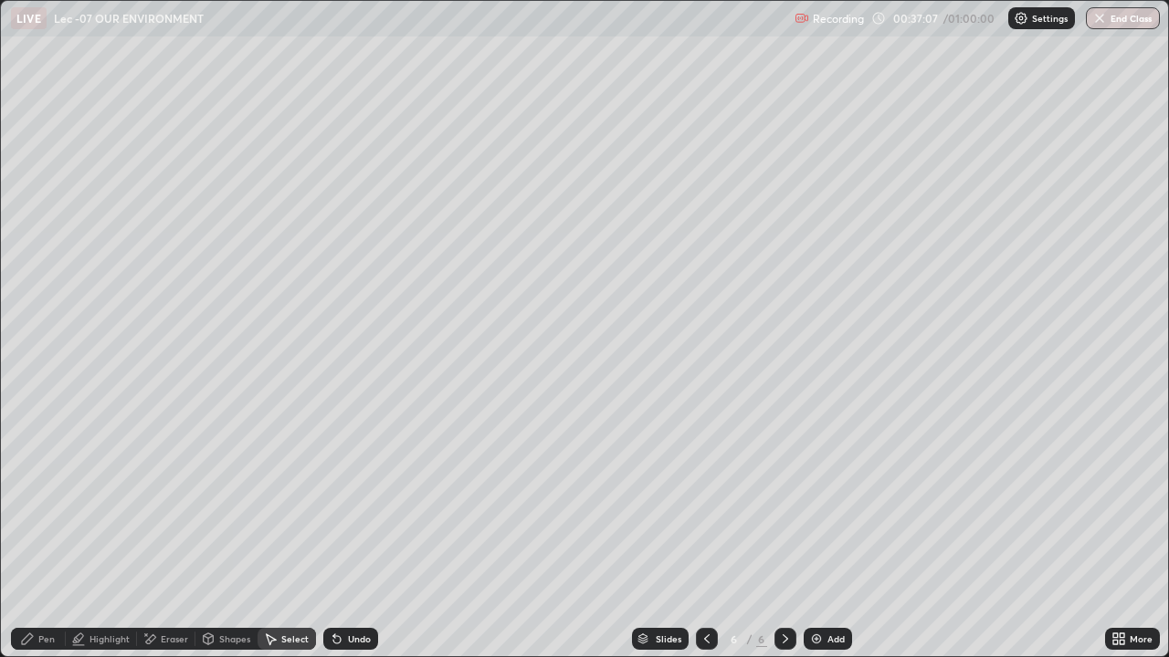
click at [47, 533] on div "Pen" at bounding box center [46, 639] width 16 height 9
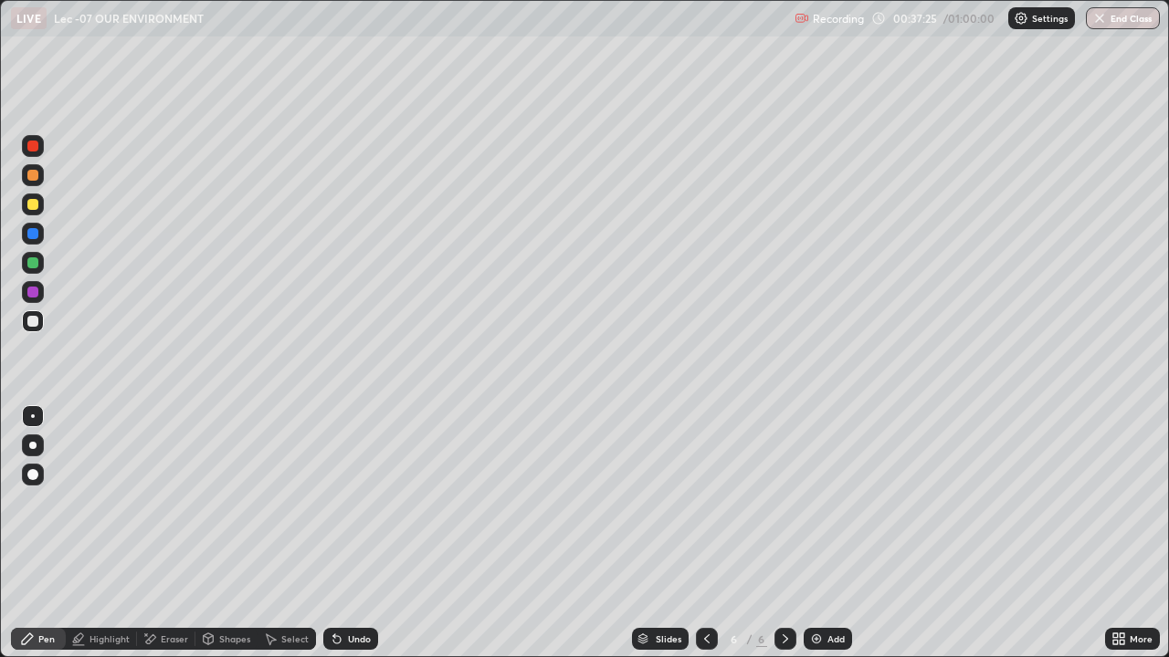
click at [163, 533] on div "Eraser" at bounding box center [174, 639] width 27 height 9
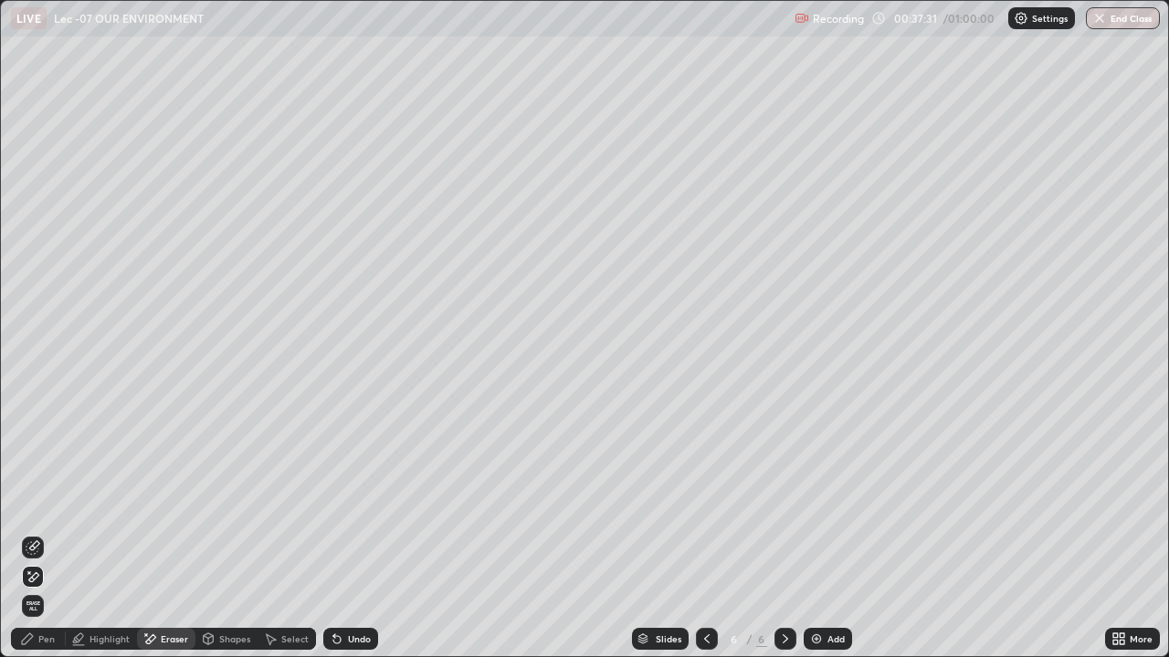
click at [32, 533] on icon at bounding box center [33, 548] width 15 height 15
click at [46, 533] on div "Pen" at bounding box center [46, 639] width 16 height 9
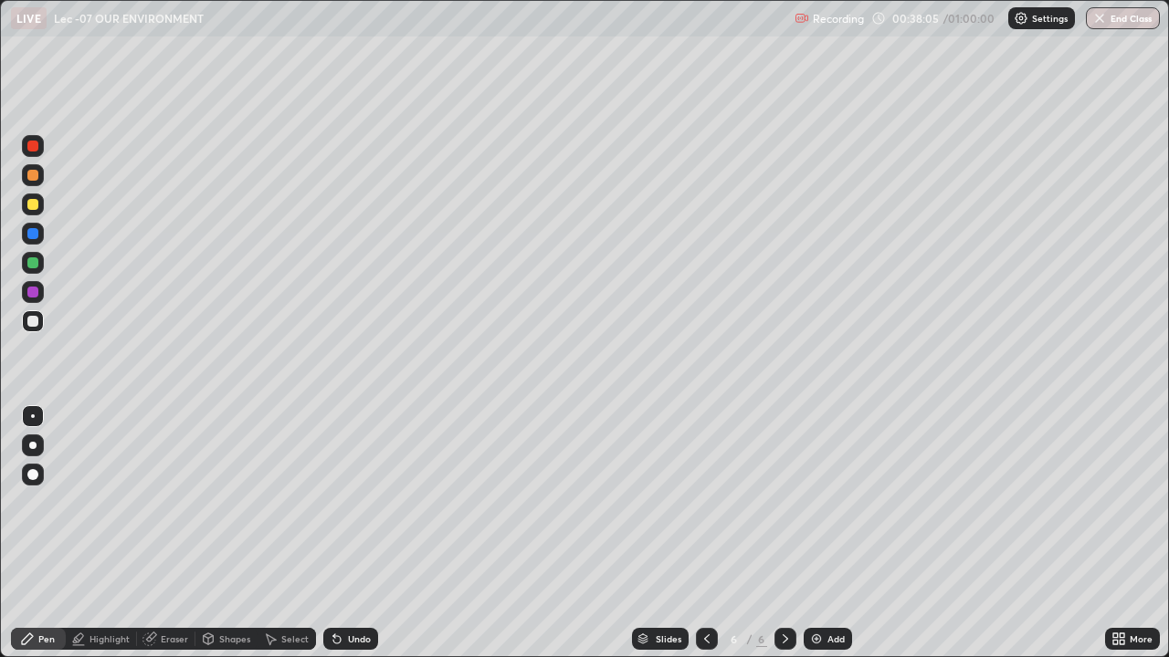
click at [337, 533] on icon at bounding box center [337, 639] width 15 height 15
click at [832, 533] on div "Add" at bounding box center [835, 639] width 17 height 9
click at [352, 533] on div "Undo" at bounding box center [359, 639] width 23 height 9
click at [350, 533] on div "Undo" at bounding box center [347, 639] width 62 height 37
click at [352, 533] on div "Undo" at bounding box center [350, 639] width 55 height 22
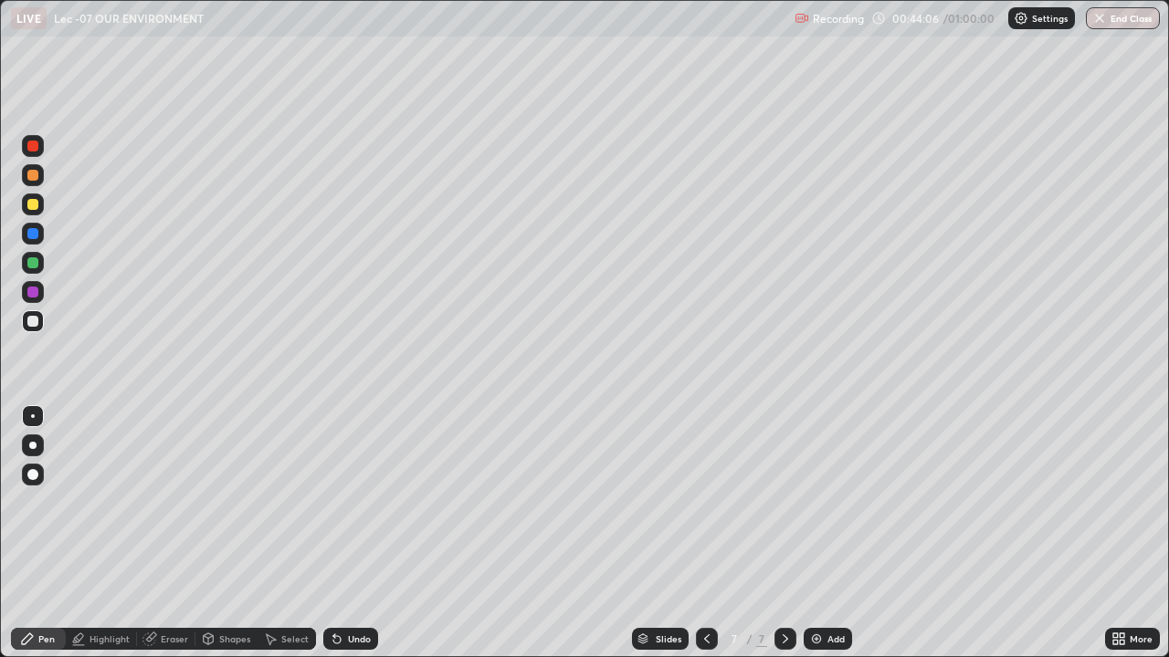
click at [163, 533] on div "Eraser" at bounding box center [174, 639] width 27 height 9
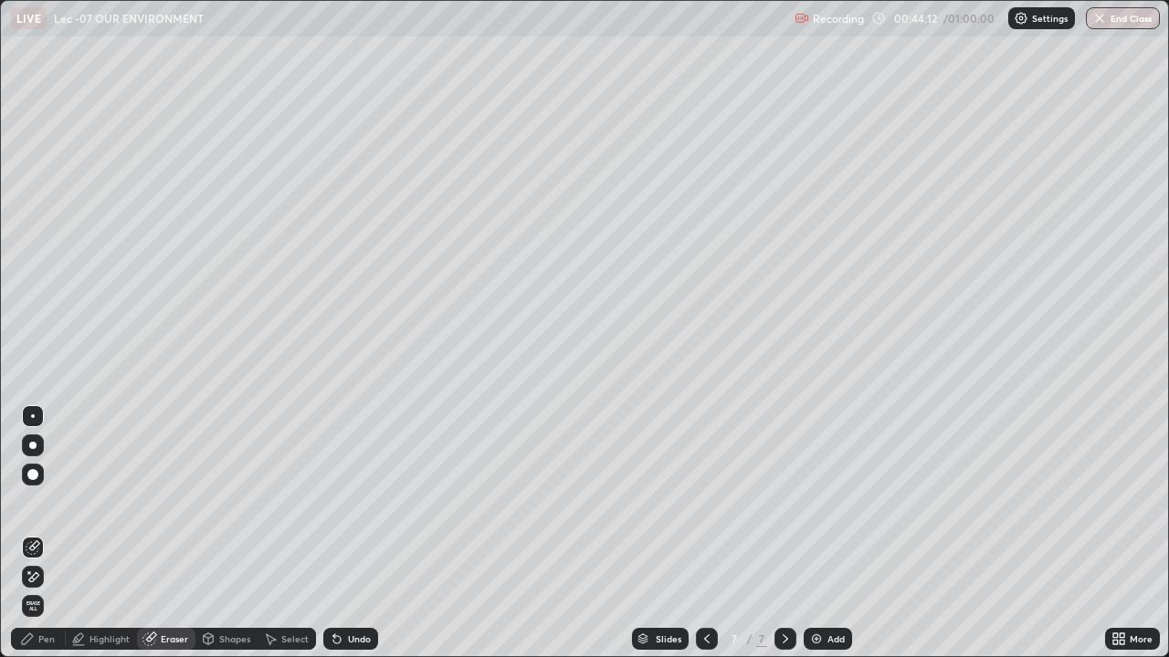
click at [58, 533] on div "Pen" at bounding box center [38, 639] width 55 height 22
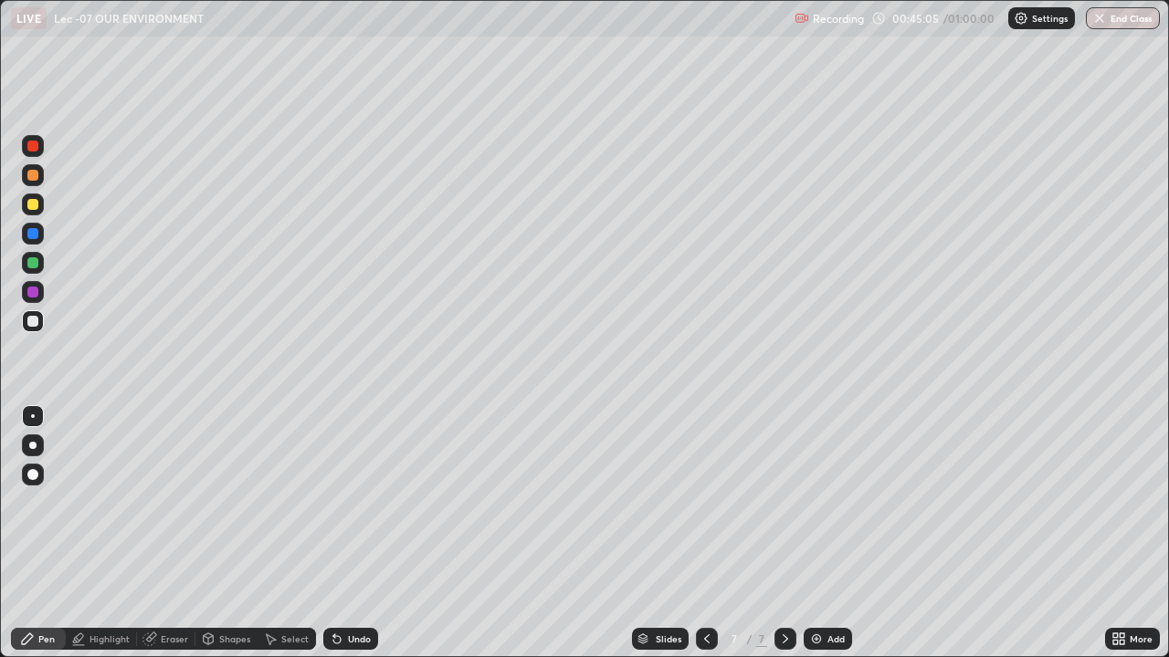
click at [160, 533] on div "Eraser" at bounding box center [166, 639] width 58 height 22
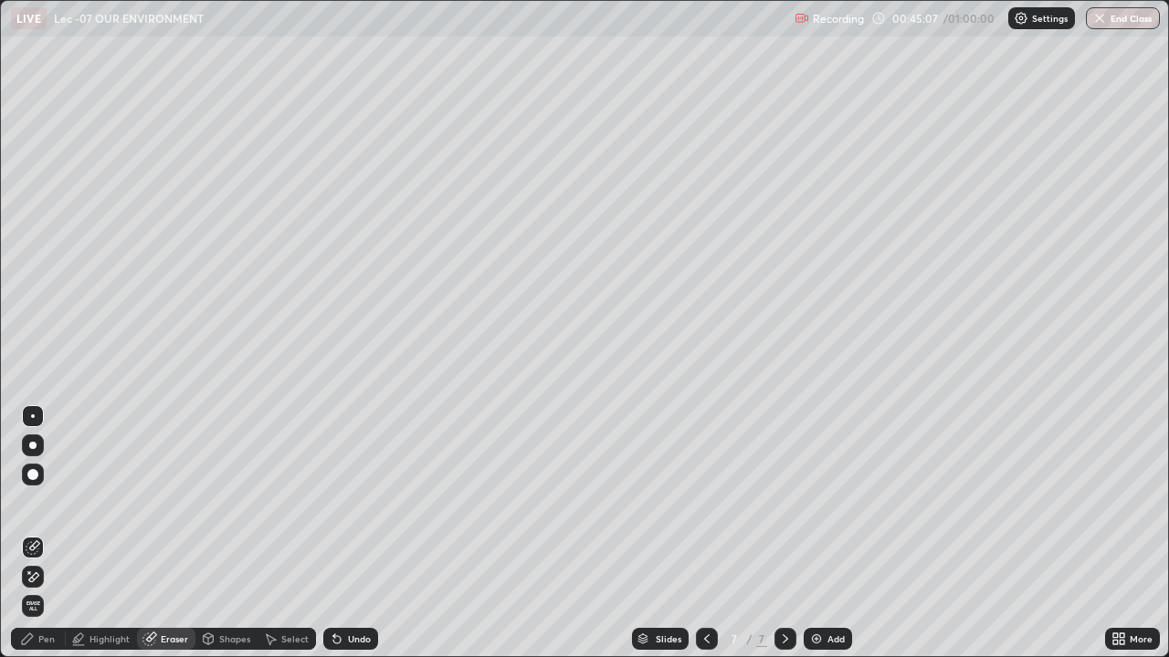
click at [46, 533] on div "Pen" at bounding box center [46, 639] width 16 height 9
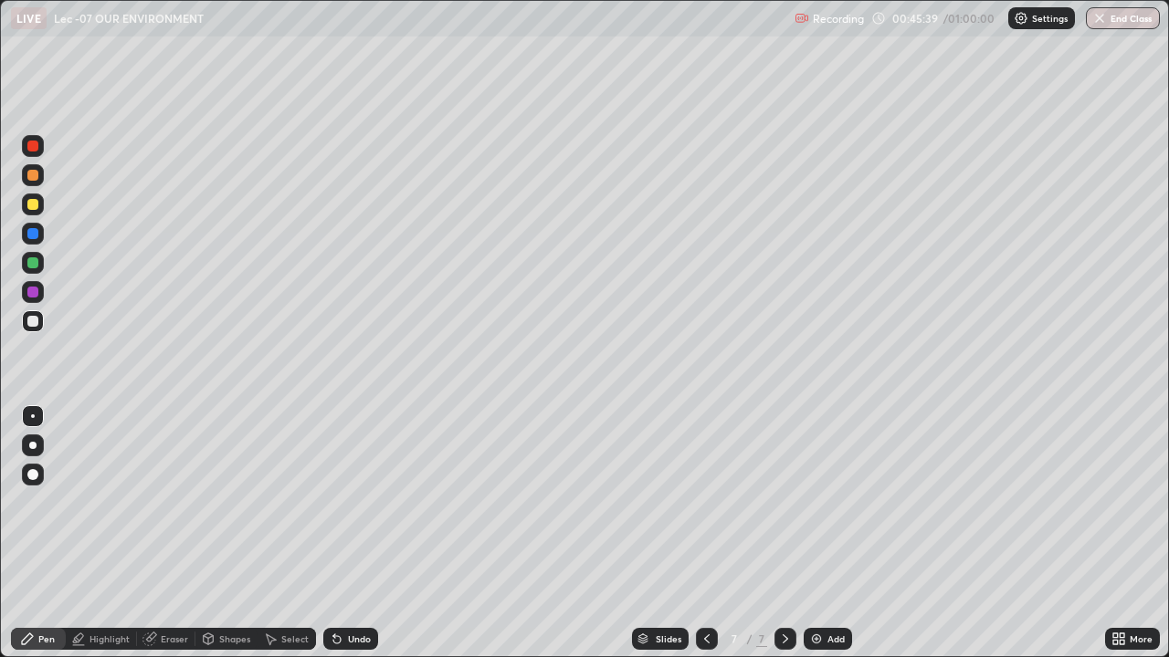
click at [169, 533] on div "Eraser" at bounding box center [174, 639] width 27 height 9
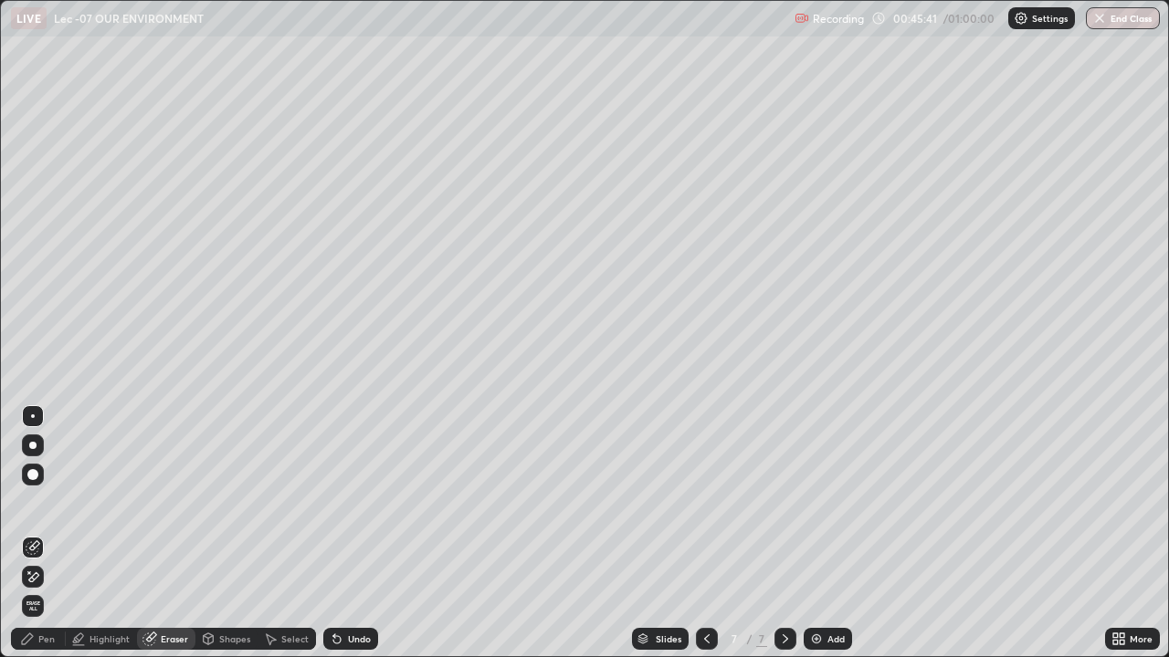
click at [48, 533] on div "Pen" at bounding box center [46, 639] width 16 height 9
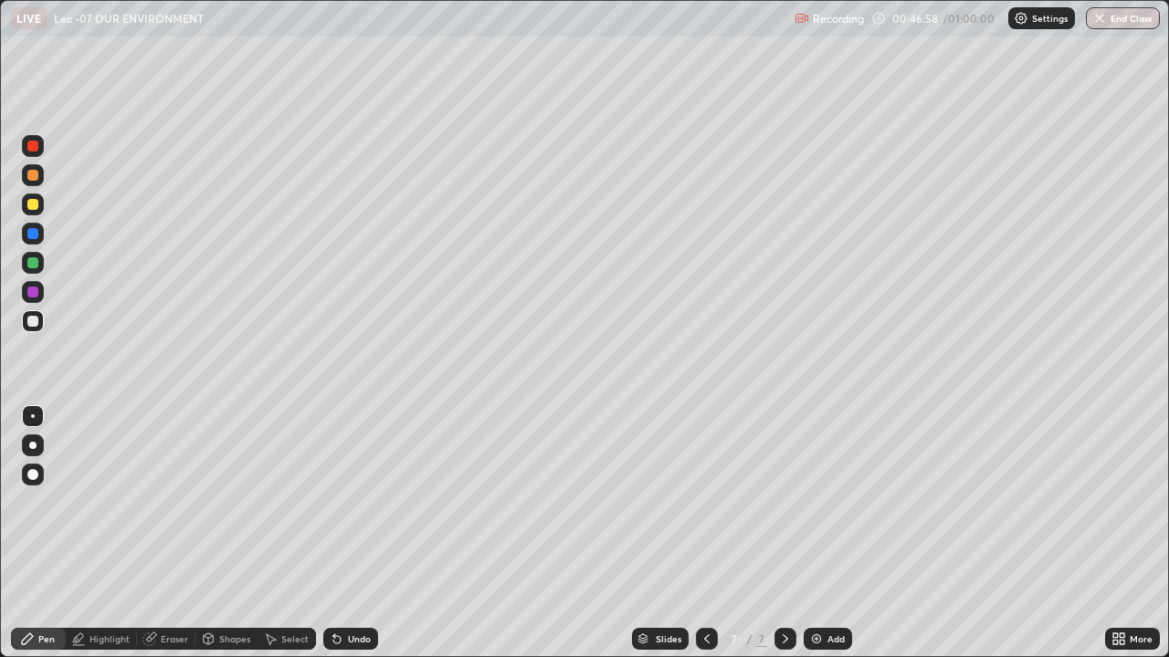
click at [110, 533] on div "Highlight" at bounding box center [109, 639] width 40 height 9
click at [170, 533] on div "Eraser" at bounding box center [174, 639] width 27 height 9
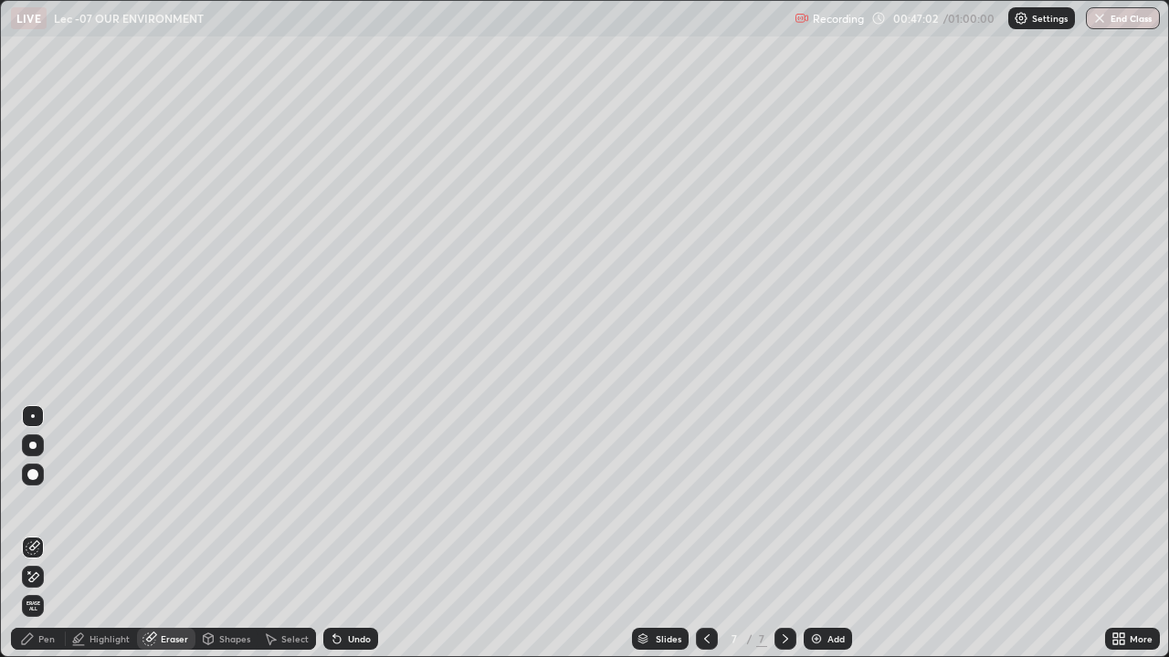
click at [45, 533] on div "Pen" at bounding box center [46, 639] width 16 height 9
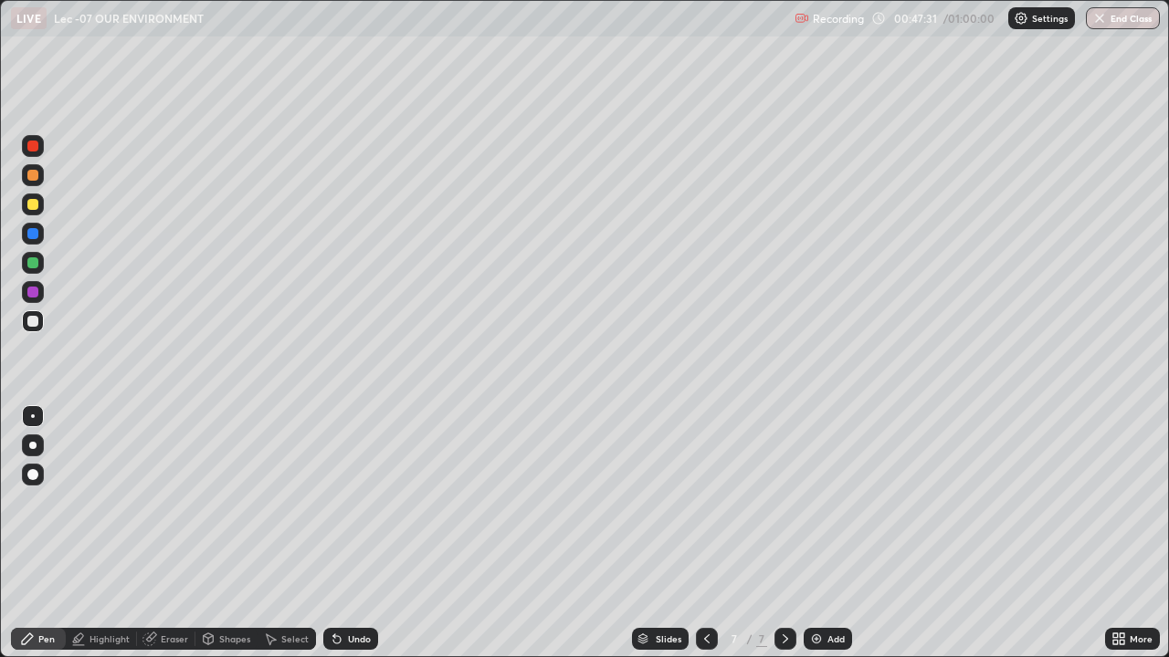
click at [175, 533] on div "Eraser" at bounding box center [174, 639] width 27 height 9
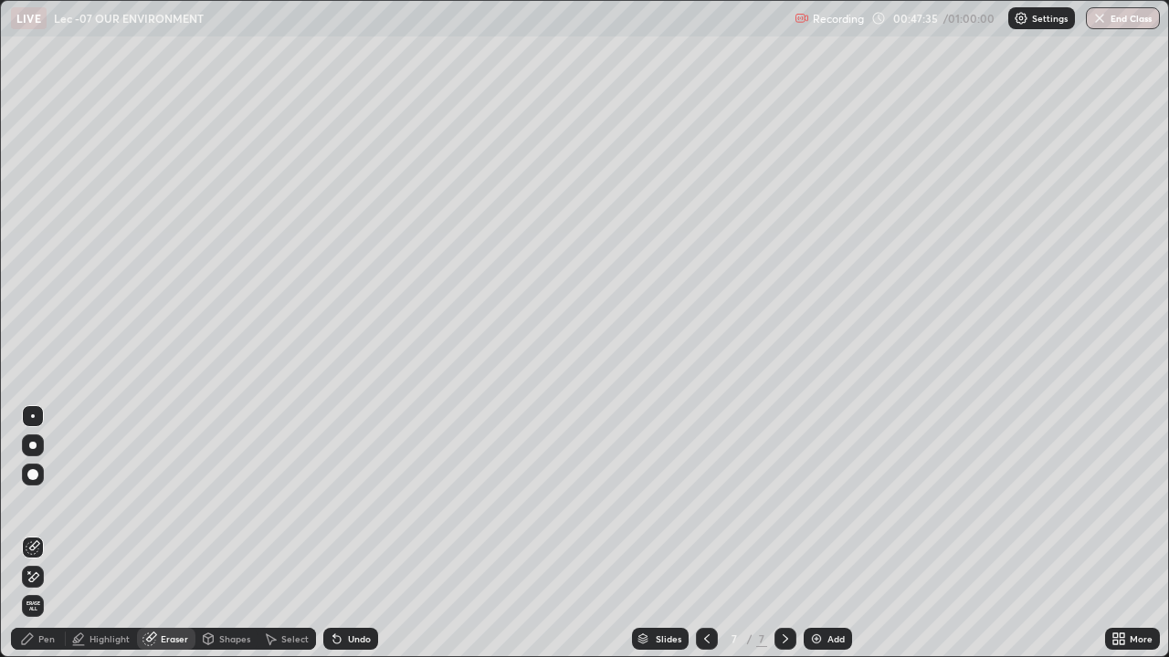
click at [41, 533] on div "Pen" at bounding box center [46, 639] width 16 height 9
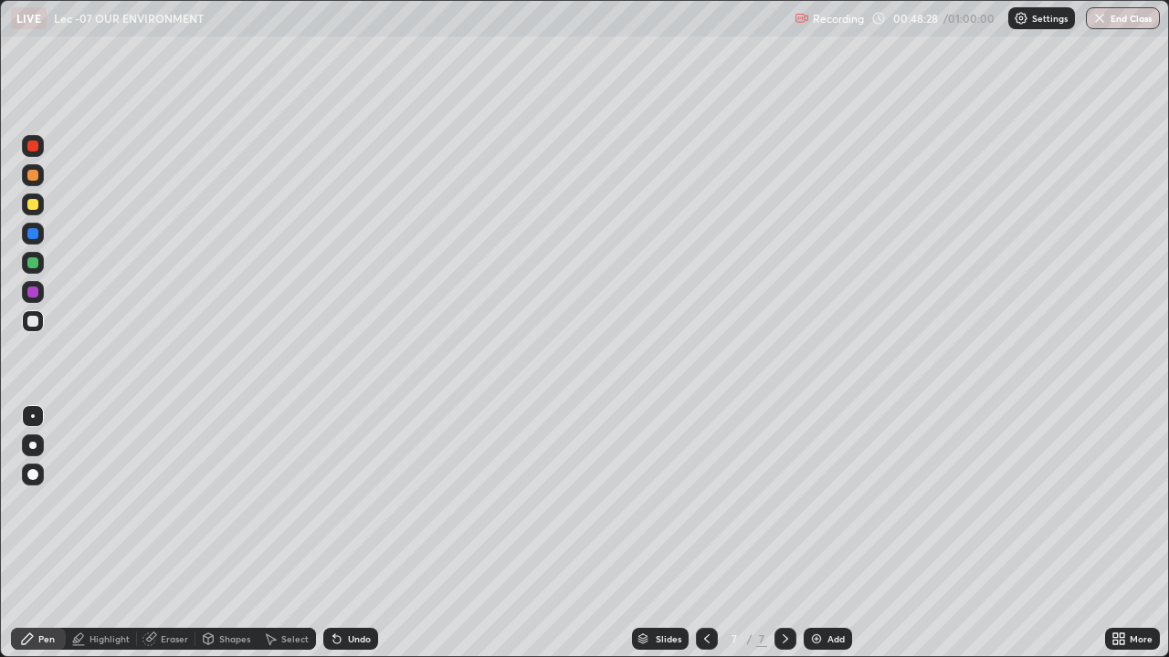
click at [343, 533] on div "Undo" at bounding box center [350, 639] width 55 height 22
click at [817, 533] on img at bounding box center [816, 639] width 15 height 15
click at [173, 533] on div "Eraser" at bounding box center [174, 639] width 27 height 9
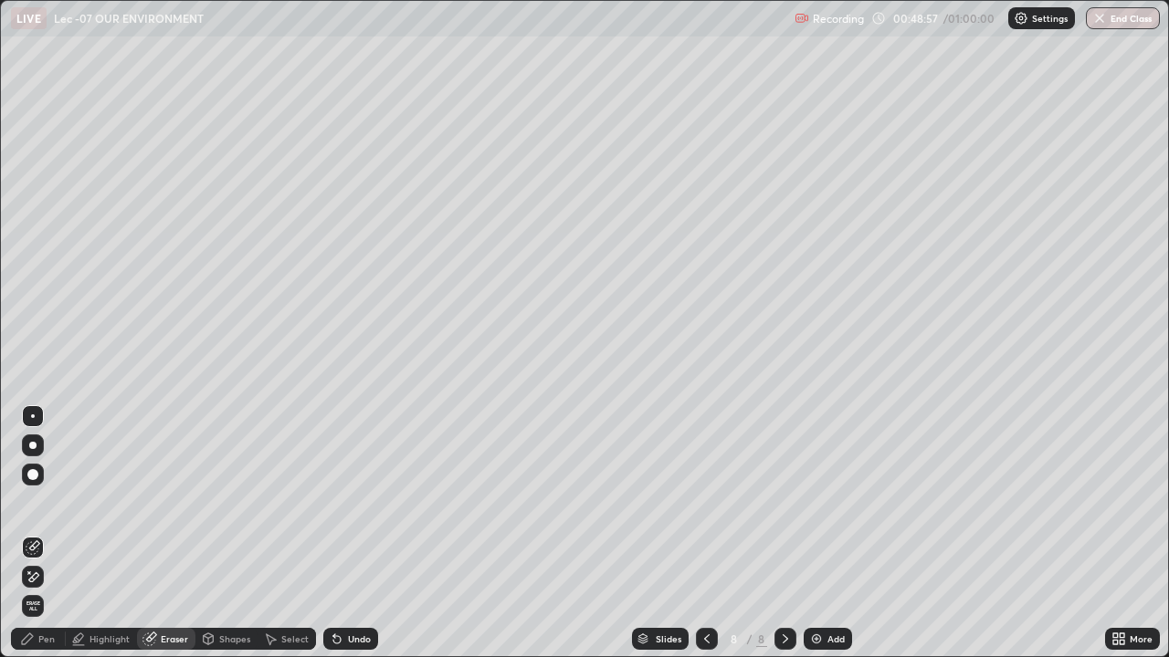
click at [54, 533] on div "Pen" at bounding box center [46, 639] width 16 height 9
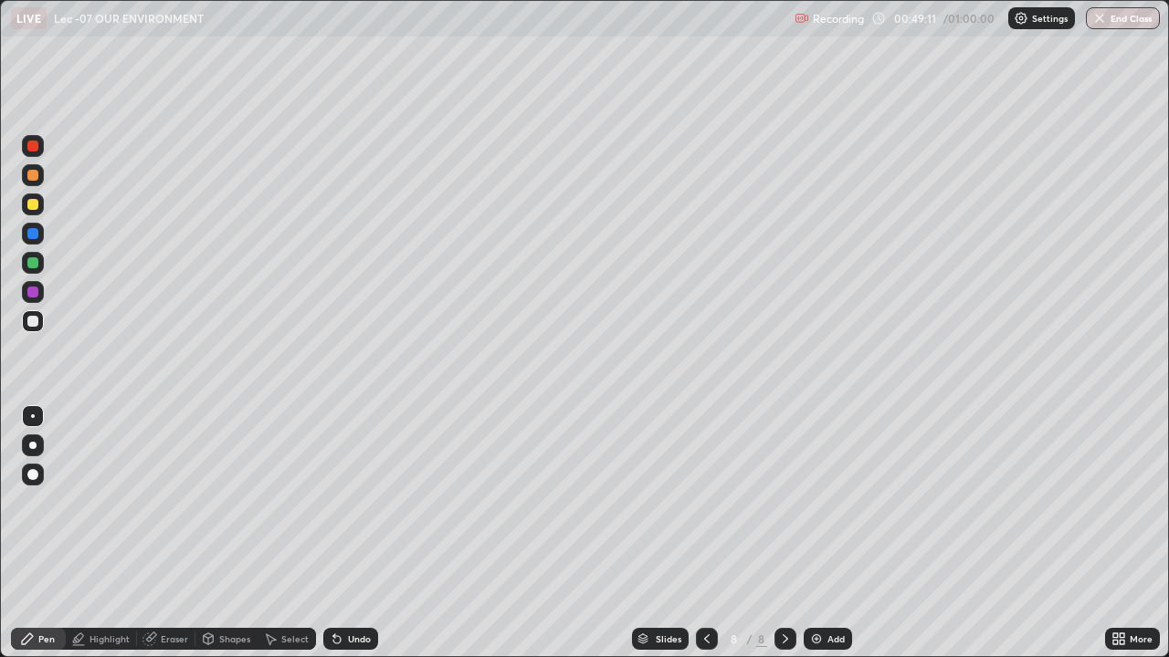
click at [45, 263] on div at bounding box center [32, 262] width 29 height 29
click at [37, 291] on div at bounding box center [32, 292] width 11 height 11
click at [35, 328] on div at bounding box center [33, 321] width 22 height 22
click at [827, 533] on div "Add" at bounding box center [835, 639] width 17 height 9
click at [178, 533] on div "Eraser" at bounding box center [174, 639] width 27 height 9
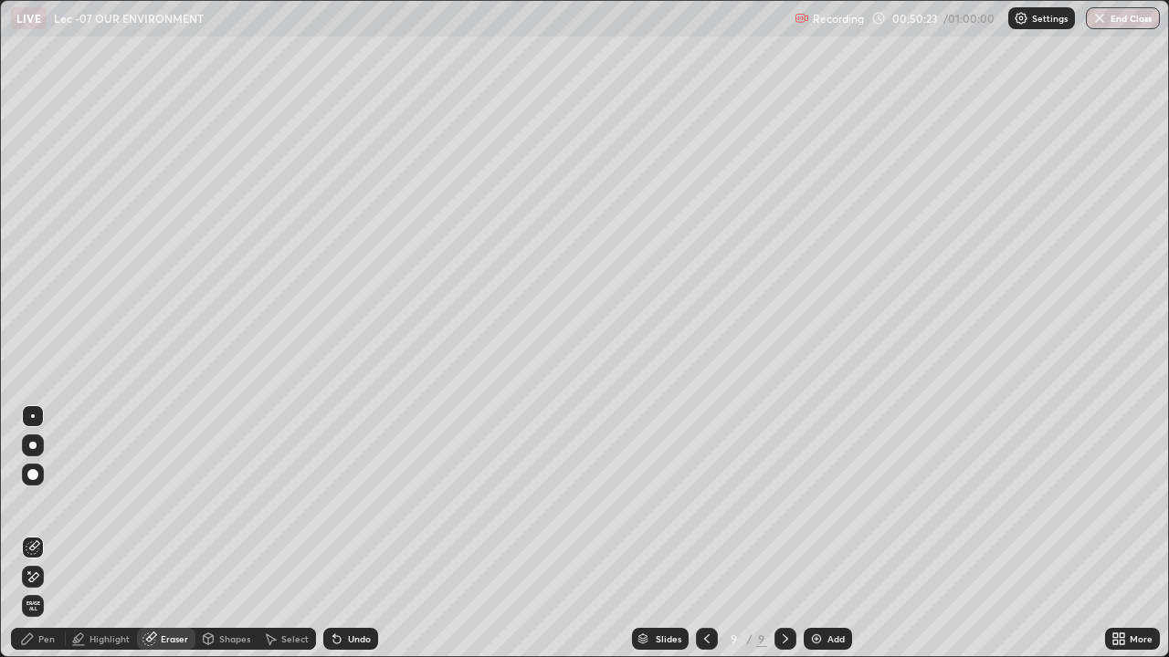
click at [49, 533] on div "Pen" at bounding box center [46, 639] width 16 height 9
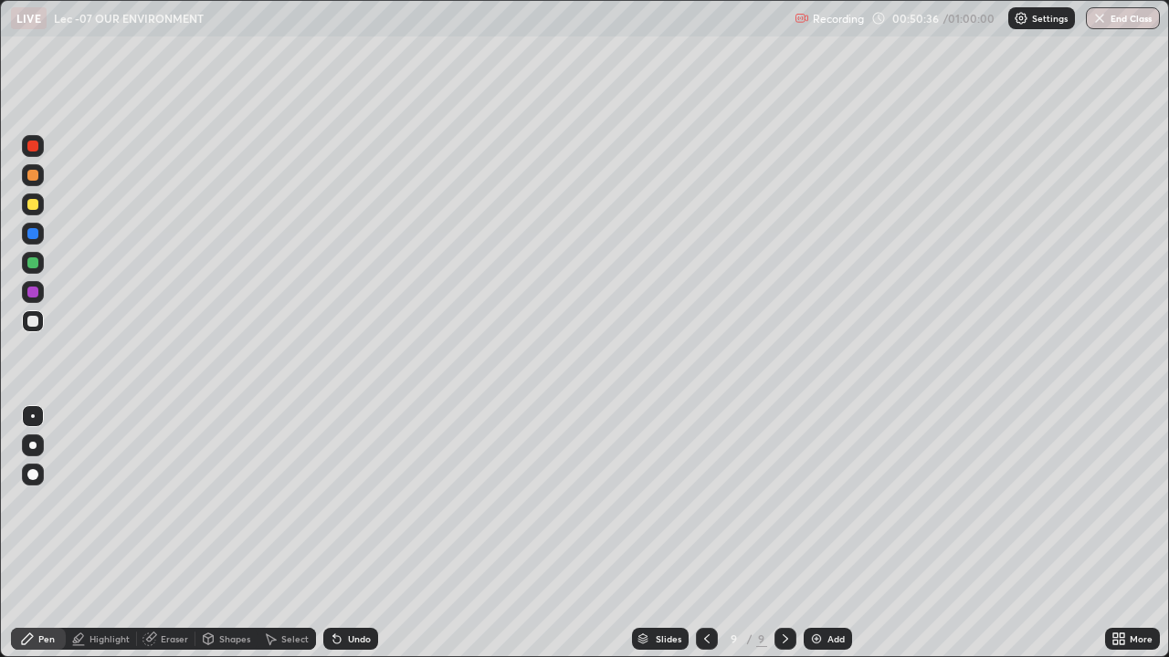
click at [349, 533] on div "Undo" at bounding box center [350, 639] width 55 height 22
click at [273, 533] on icon at bounding box center [270, 639] width 15 height 15
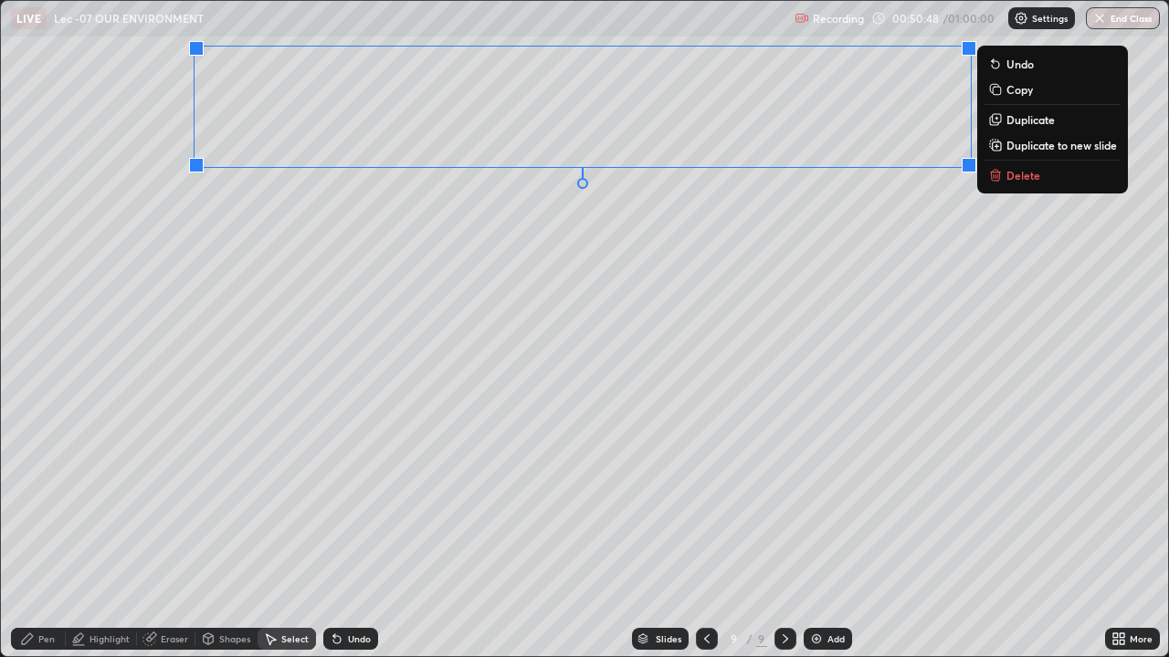
click at [273, 510] on div "0 ° Undo Copy Duplicate Duplicate to new slide Delete" at bounding box center [584, 329] width 1167 height 656
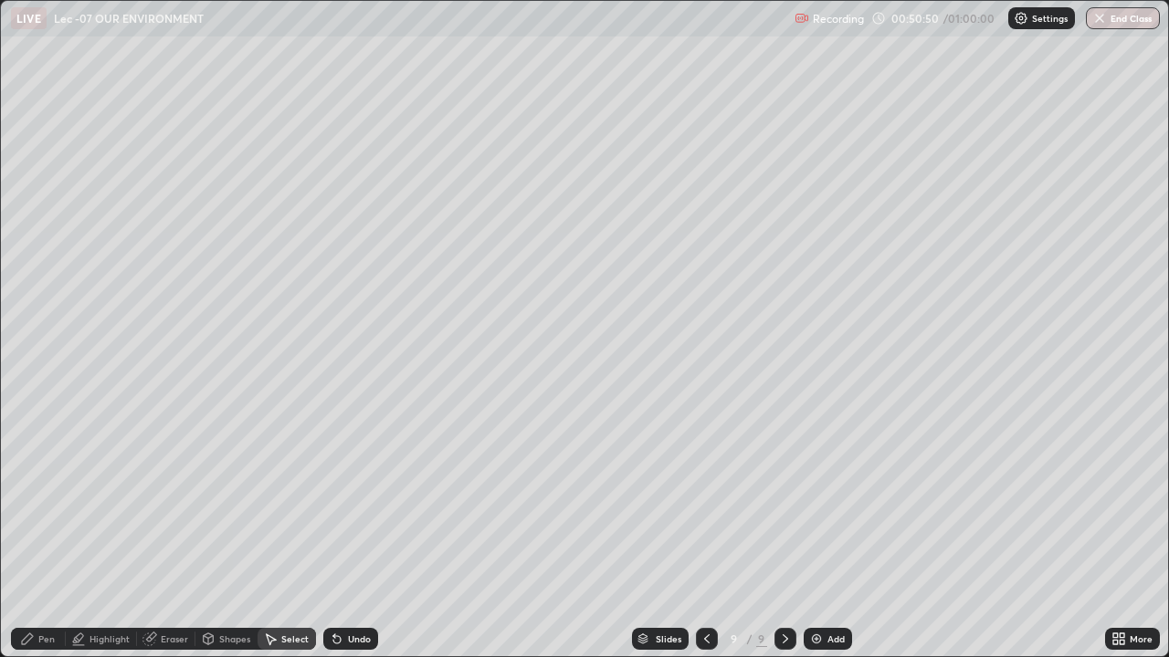
click at [36, 533] on div "Pen" at bounding box center [38, 639] width 55 height 22
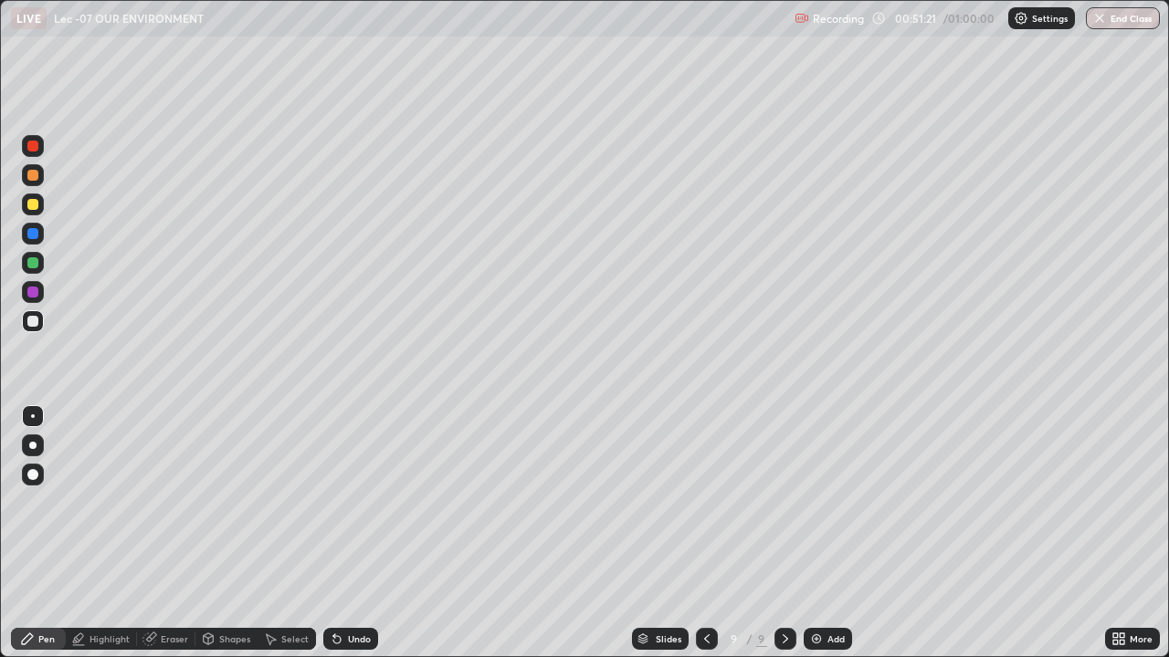
click at [180, 533] on div "Eraser" at bounding box center [174, 639] width 27 height 9
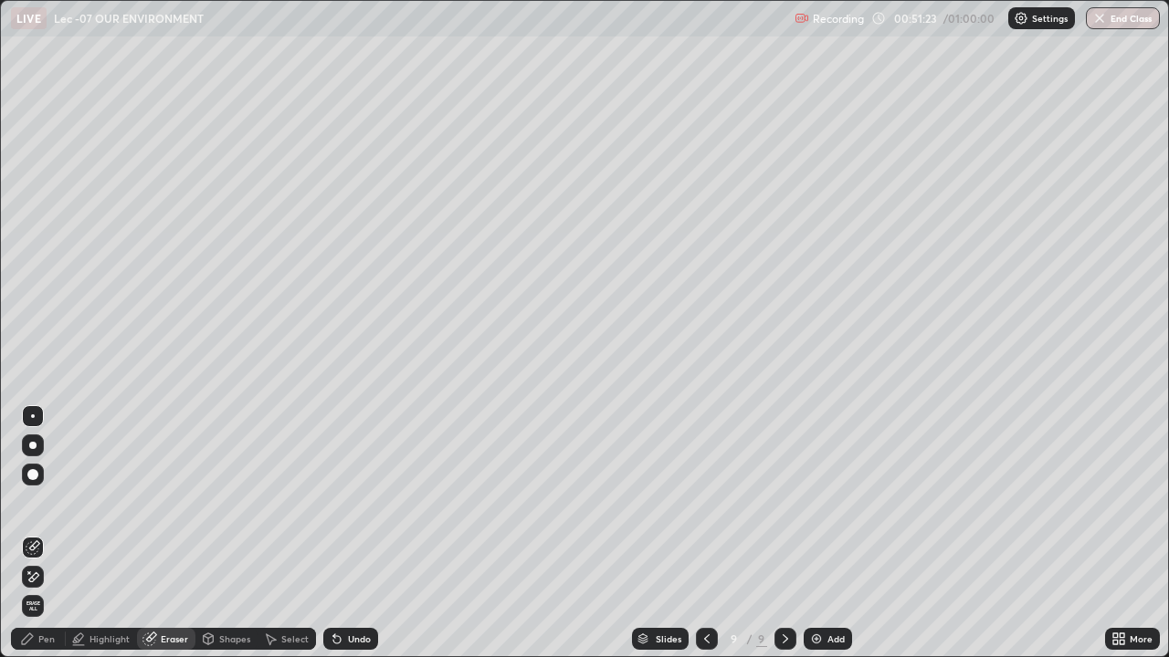
click at [54, 533] on div "Pen" at bounding box center [46, 639] width 16 height 9
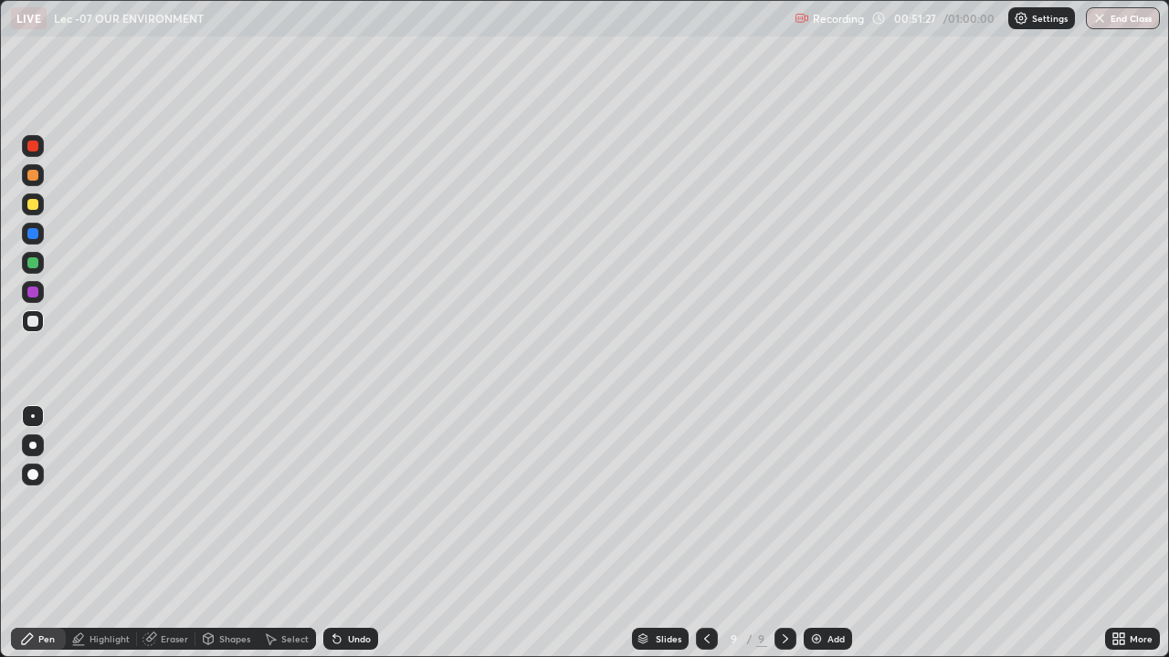
click at [180, 533] on div "Eraser" at bounding box center [174, 639] width 27 height 9
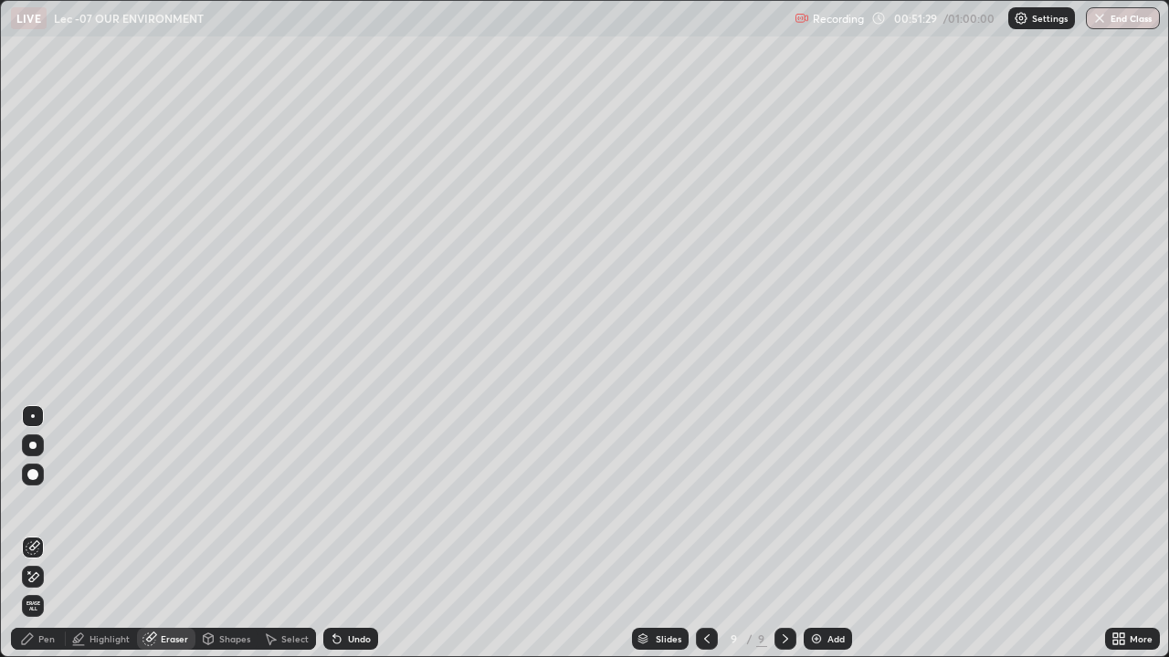
click at [51, 533] on div "Pen" at bounding box center [38, 639] width 55 height 22
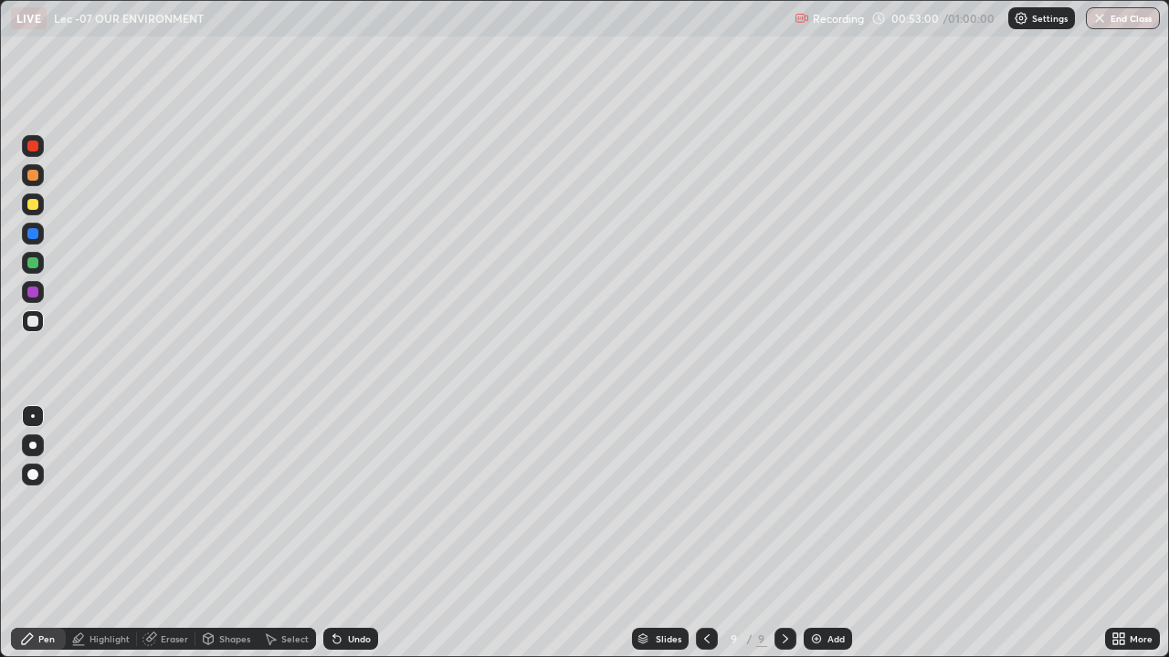
click at [814, 533] on div "Add" at bounding box center [828, 639] width 48 height 22
click at [342, 533] on div "Undo" at bounding box center [350, 639] width 55 height 22
click at [348, 533] on div "Undo" at bounding box center [359, 639] width 23 height 9
click at [349, 533] on div "Undo" at bounding box center [359, 639] width 23 height 9
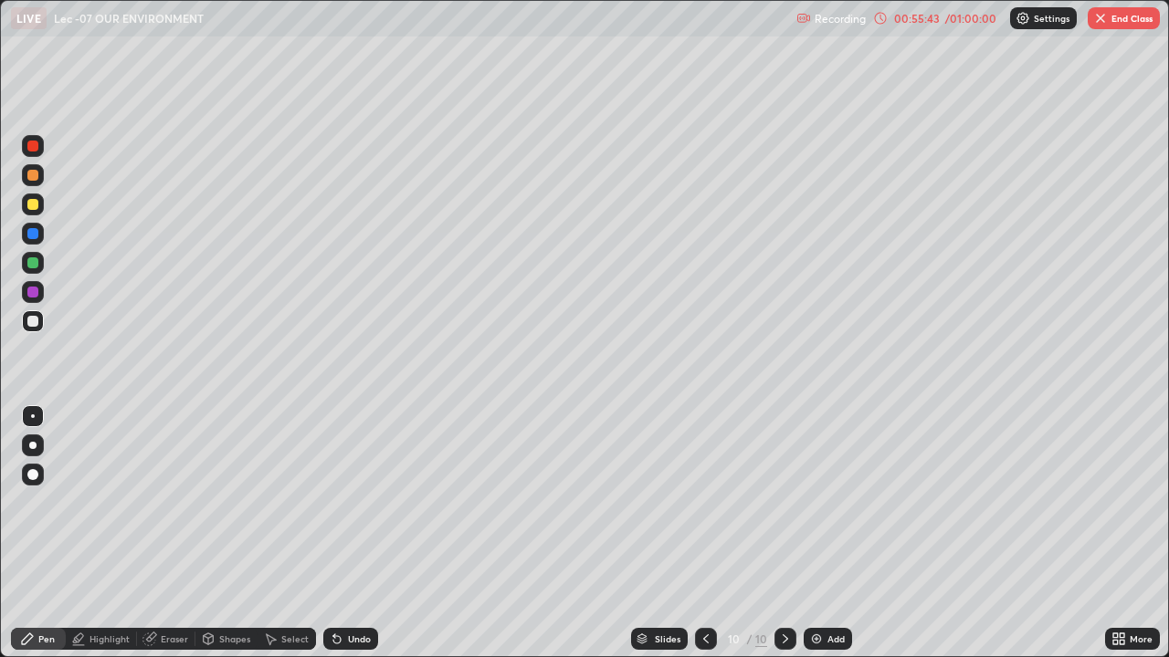
click at [161, 533] on div "Eraser" at bounding box center [174, 639] width 27 height 9
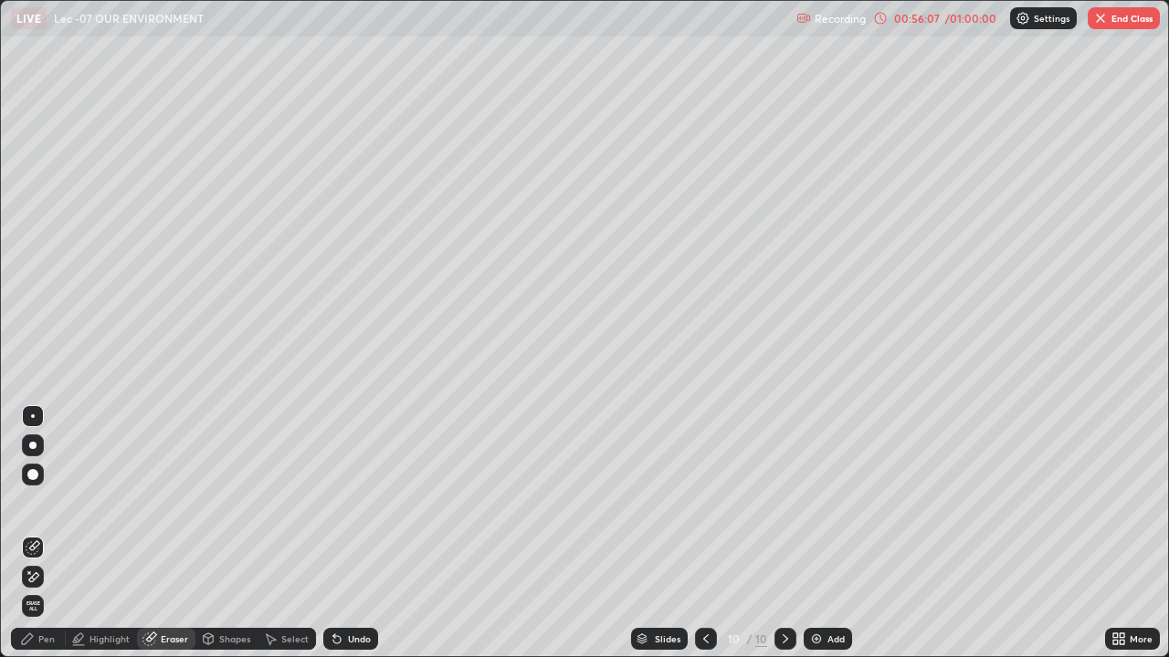
click at [341, 533] on icon at bounding box center [337, 639] width 15 height 15
click at [52, 533] on div "Pen" at bounding box center [38, 639] width 55 height 22
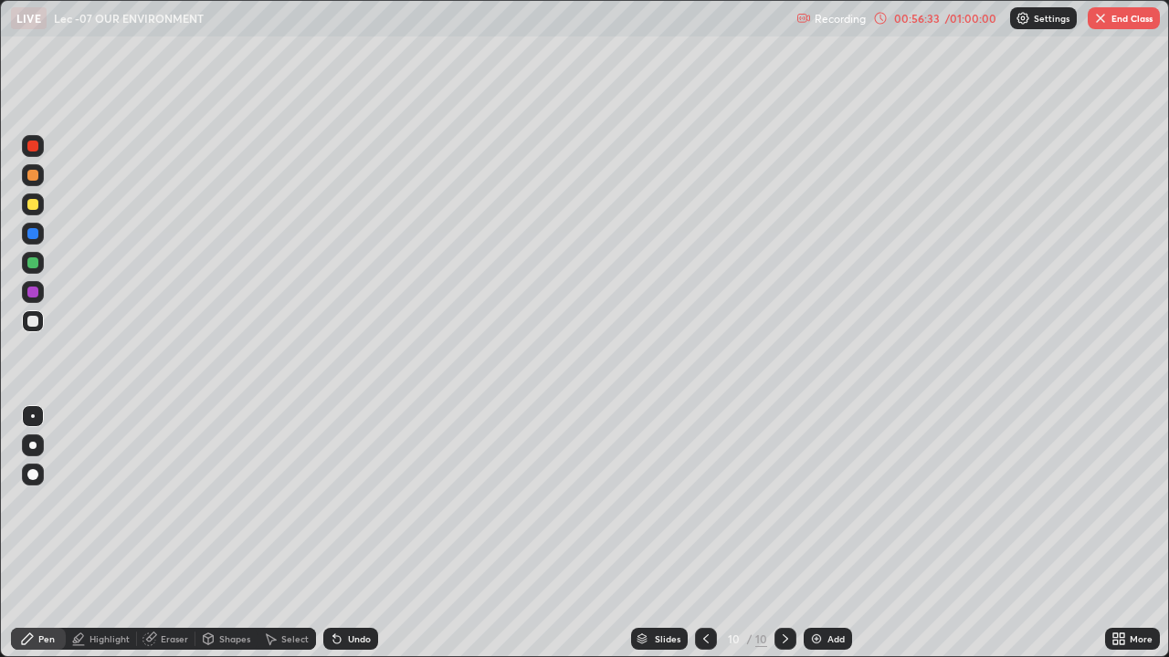
click at [269, 533] on icon at bounding box center [272, 640] width 10 height 11
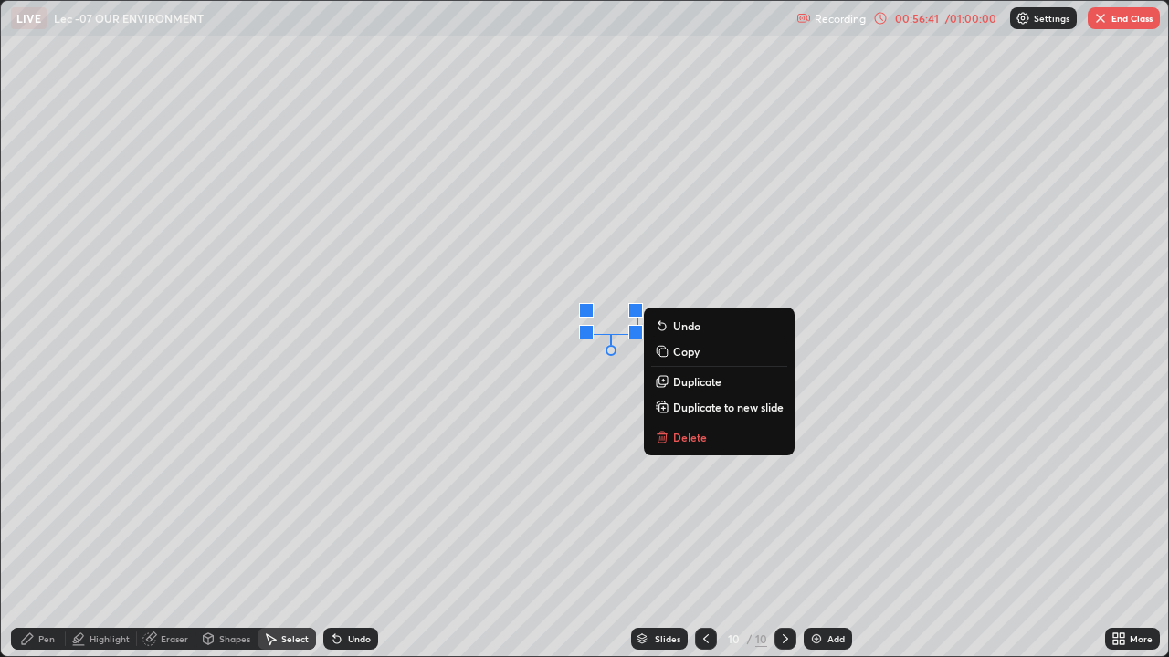
click at [573, 362] on div "0 ° Undo Copy Duplicate Duplicate to new slide Delete" at bounding box center [584, 329] width 1167 height 656
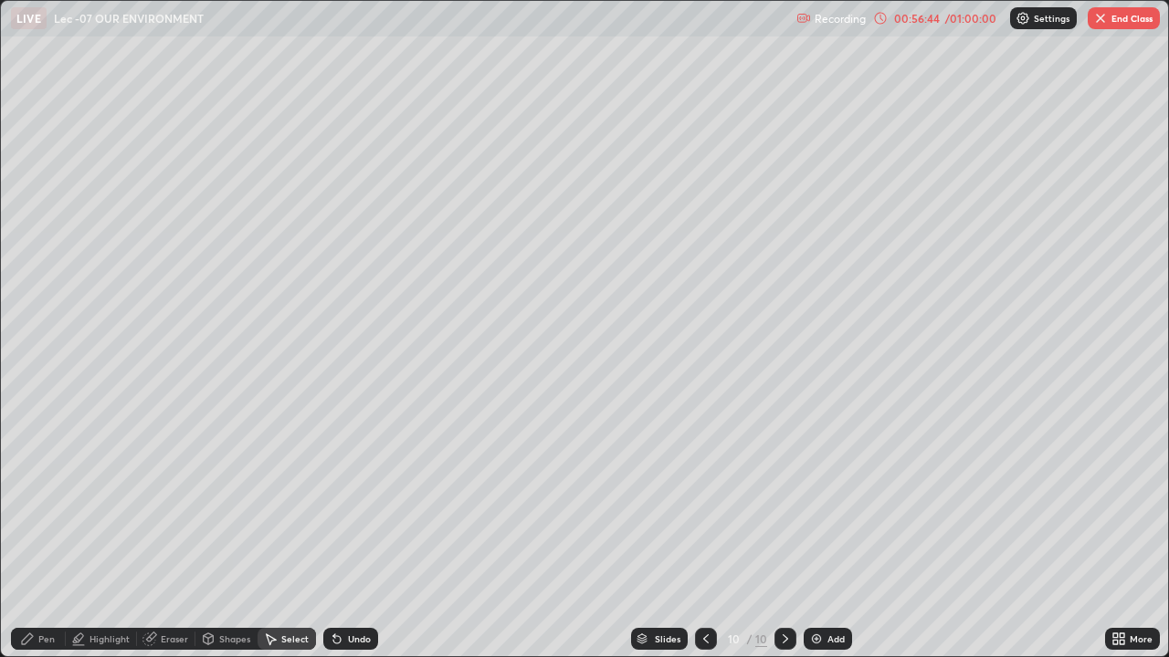
click at [43, 533] on div "Pen" at bounding box center [38, 639] width 55 height 22
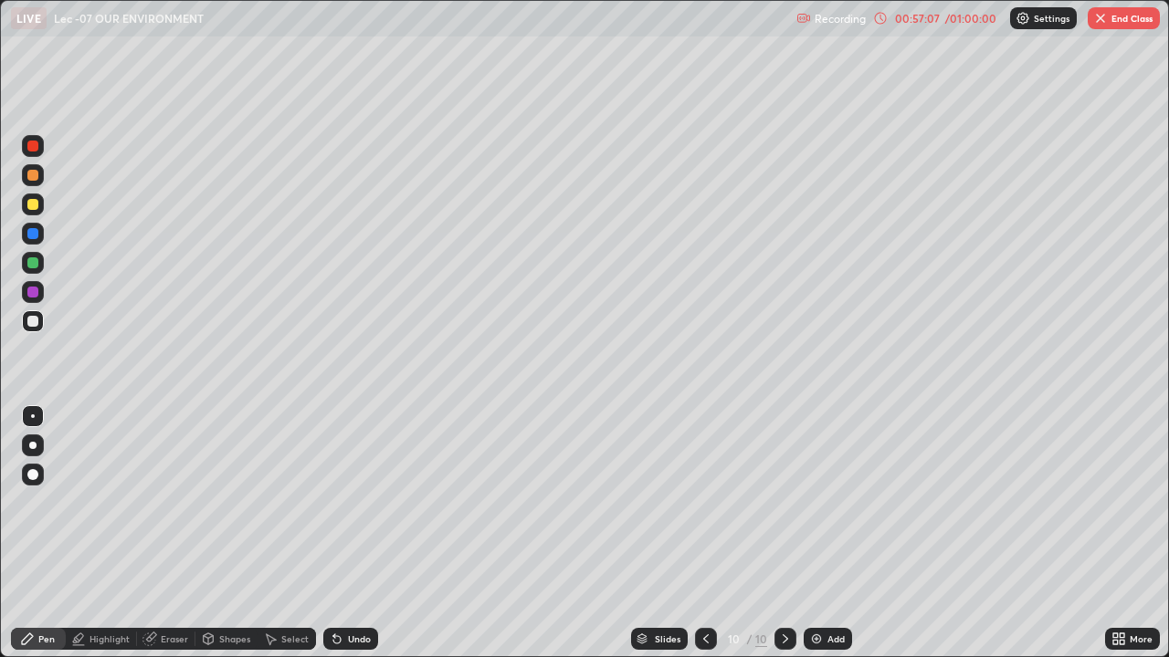
click at [175, 533] on div "Eraser" at bounding box center [174, 639] width 27 height 9
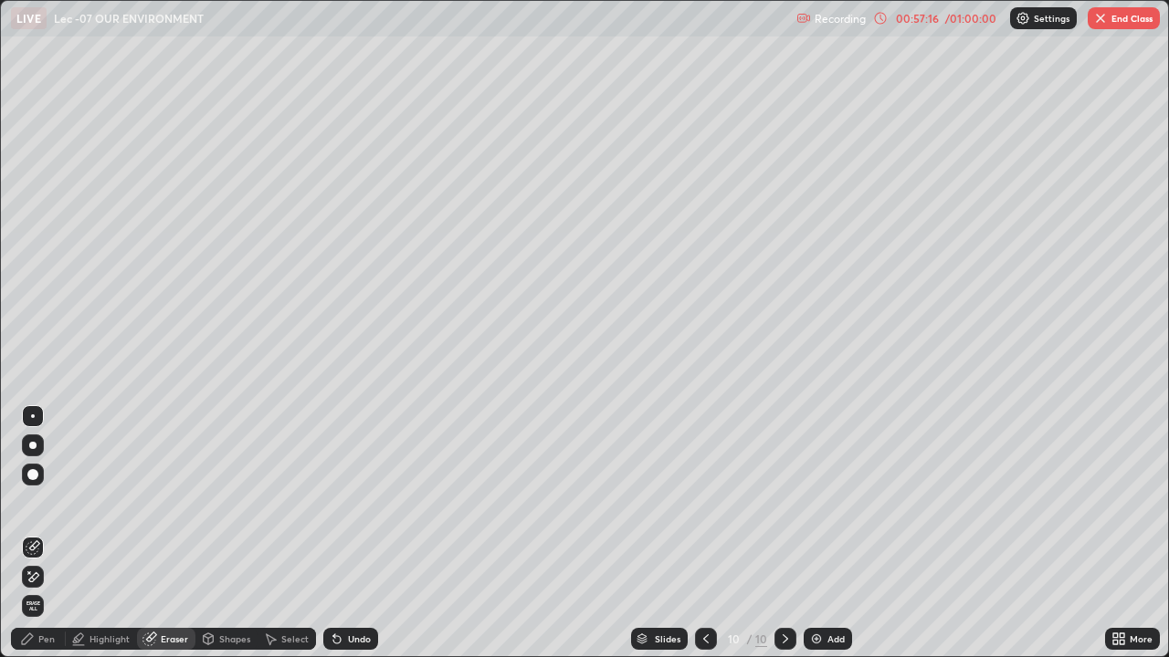
click at [282, 533] on div "Select" at bounding box center [294, 639] width 27 height 9
click at [53, 533] on div "Pen" at bounding box center [46, 639] width 16 height 9
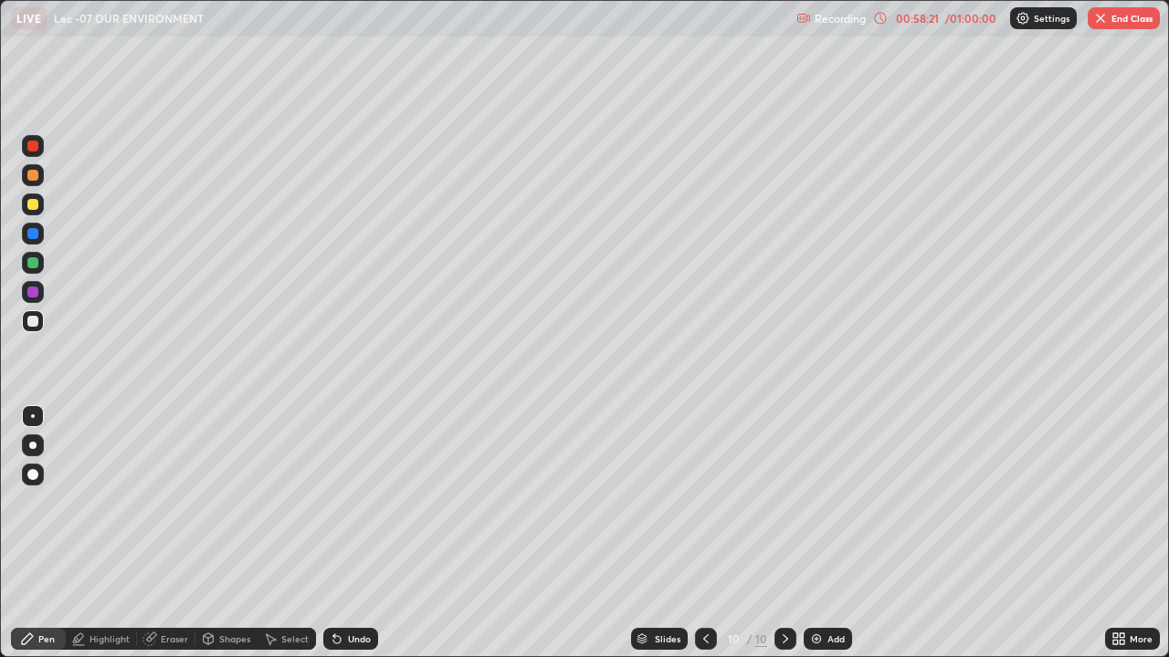
click at [820, 533] on img at bounding box center [816, 639] width 15 height 15
click at [704, 533] on icon at bounding box center [706, 639] width 15 height 15
click at [344, 533] on div "Undo" at bounding box center [350, 639] width 55 height 22
click at [348, 533] on div "Undo" at bounding box center [359, 639] width 23 height 9
click at [342, 533] on div "Undo" at bounding box center [350, 639] width 55 height 22
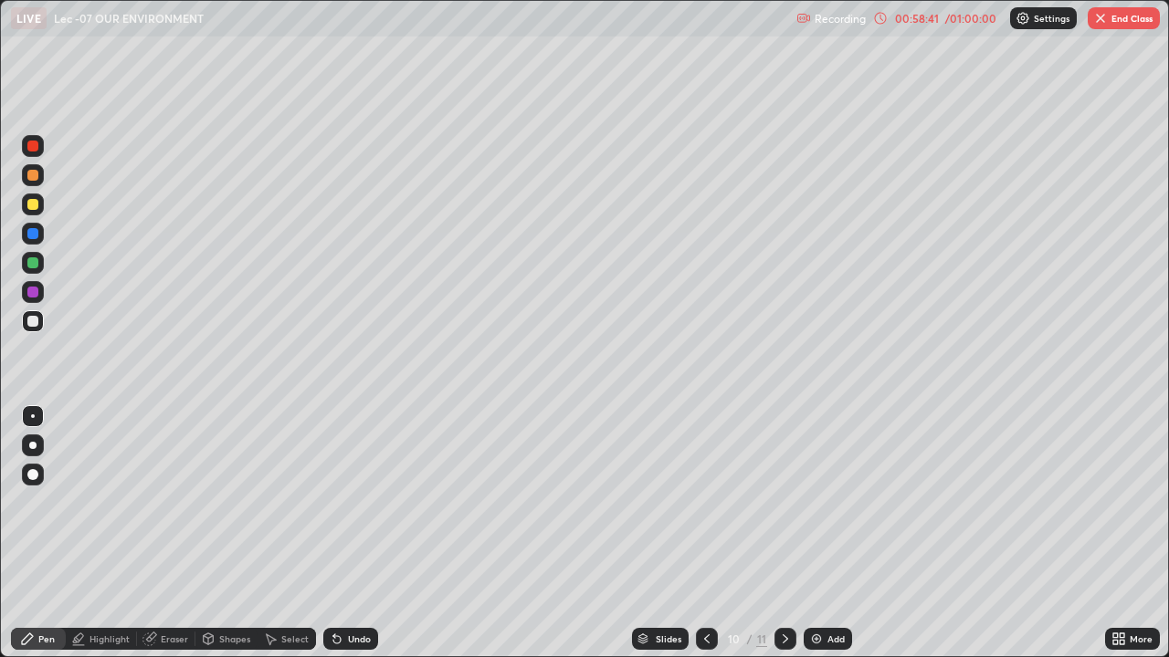
click at [342, 533] on div "Undo" at bounding box center [350, 639] width 55 height 22
click at [339, 533] on icon at bounding box center [337, 639] width 15 height 15
click at [341, 533] on icon at bounding box center [337, 639] width 15 height 15
click at [342, 533] on icon at bounding box center [337, 639] width 15 height 15
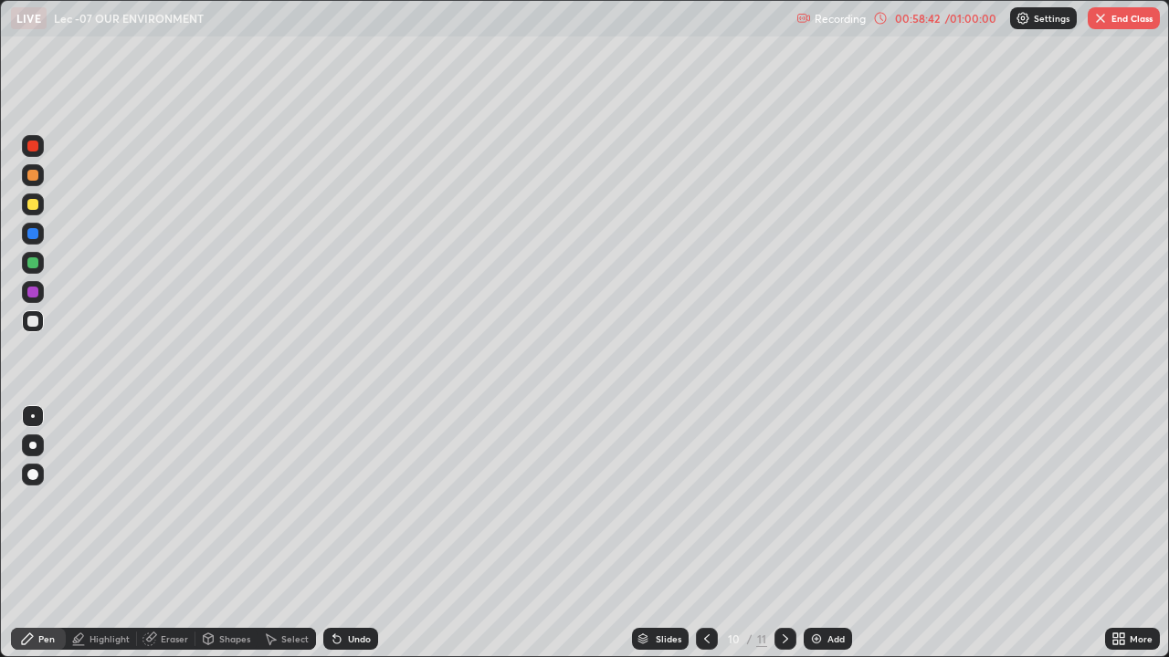
click at [342, 533] on div "Undo" at bounding box center [350, 639] width 55 height 22
click at [349, 533] on div "Undo" at bounding box center [359, 639] width 23 height 9
click at [836, 533] on div "Add" at bounding box center [828, 639] width 48 height 22
click at [343, 533] on div "Undo" at bounding box center [350, 639] width 55 height 22
click at [351, 533] on div "Undo" at bounding box center [359, 639] width 23 height 9
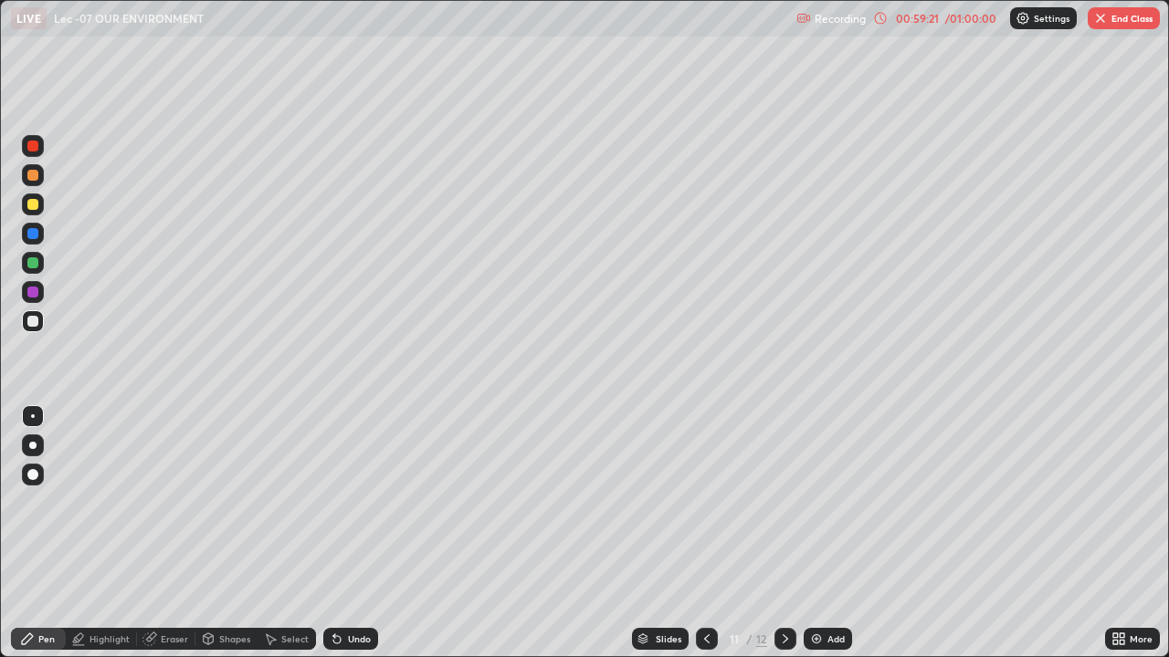
click at [350, 533] on div "Undo" at bounding box center [359, 639] width 23 height 9
click at [342, 533] on icon at bounding box center [337, 639] width 15 height 15
click at [348, 533] on div "Undo" at bounding box center [359, 639] width 23 height 9
click at [344, 533] on div "Undo" at bounding box center [350, 639] width 55 height 22
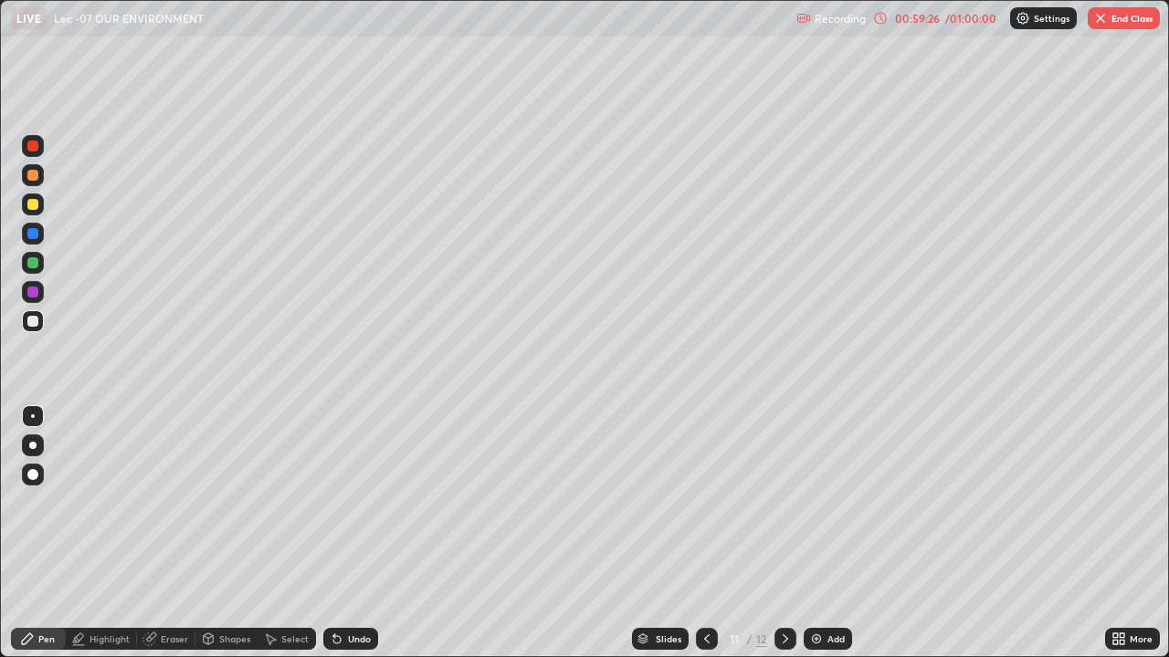
click at [338, 533] on div "Undo" at bounding box center [350, 639] width 55 height 22
click at [340, 533] on icon at bounding box center [337, 639] width 15 height 15
click at [341, 533] on icon at bounding box center [337, 639] width 15 height 15
click at [340, 533] on icon at bounding box center [337, 639] width 15 height 15
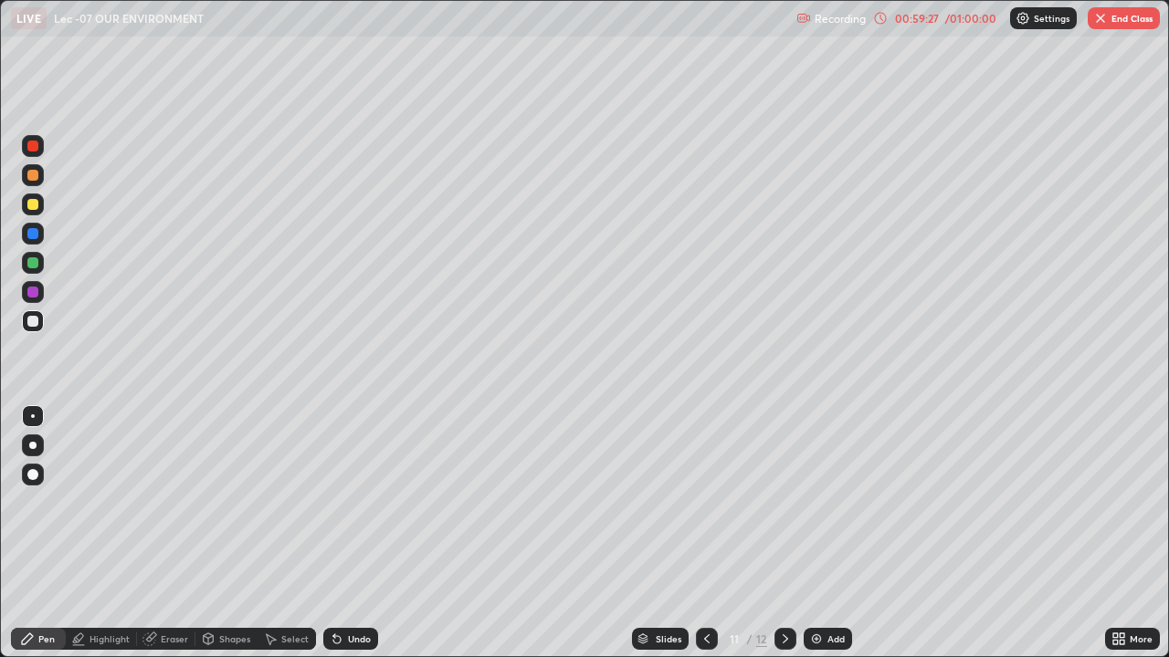
click at [340, 533] on icon at bounding box center [337, 639] width 15 height 15
click at [341, 533] on icon at bounding box center [337, 639] width 15 height 15
click at [340, 533] on icon at bounding box center [337, 639] width 15 height 15
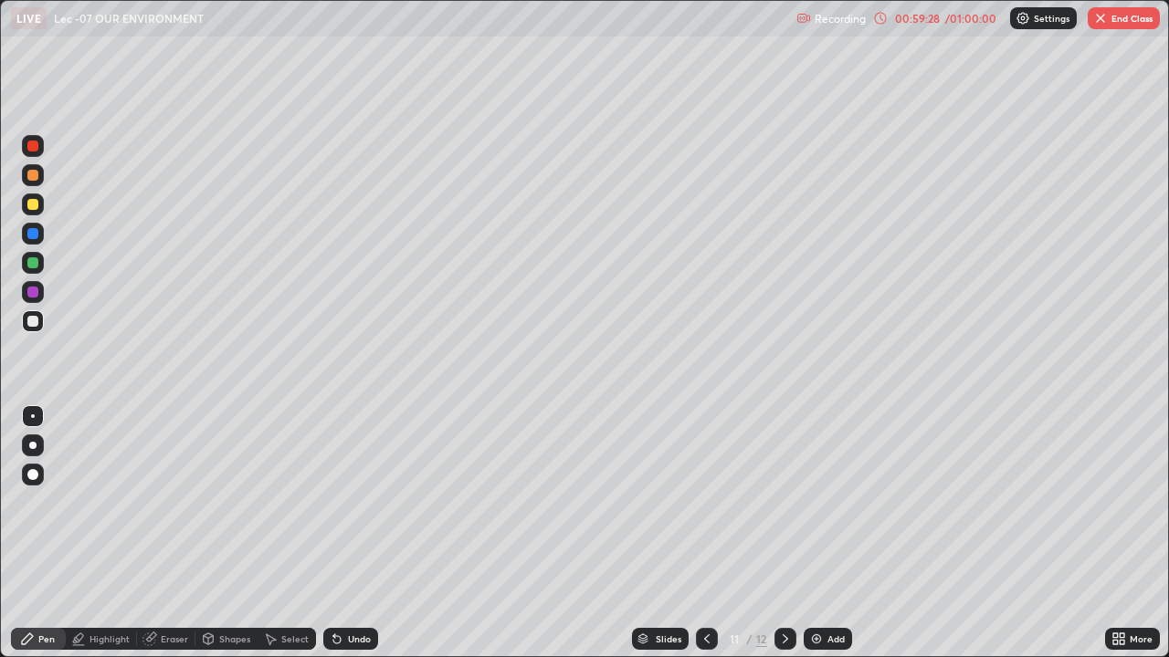
click at [340, 533] on icon at bounding box center [337, 639] width 15 height 15
click at [341, 533] on icon at bounding box center [337, 639] width 15 height 15
click at [348, 533] on div "Undo" at bounding box center [359, 639] width 23 height 9
click at [341, 533] on icon at bounding box center [337, 639] width 15 height 15
click at [281, 533] on div "Select" at bounding box center [294, 639] width 27 height 9
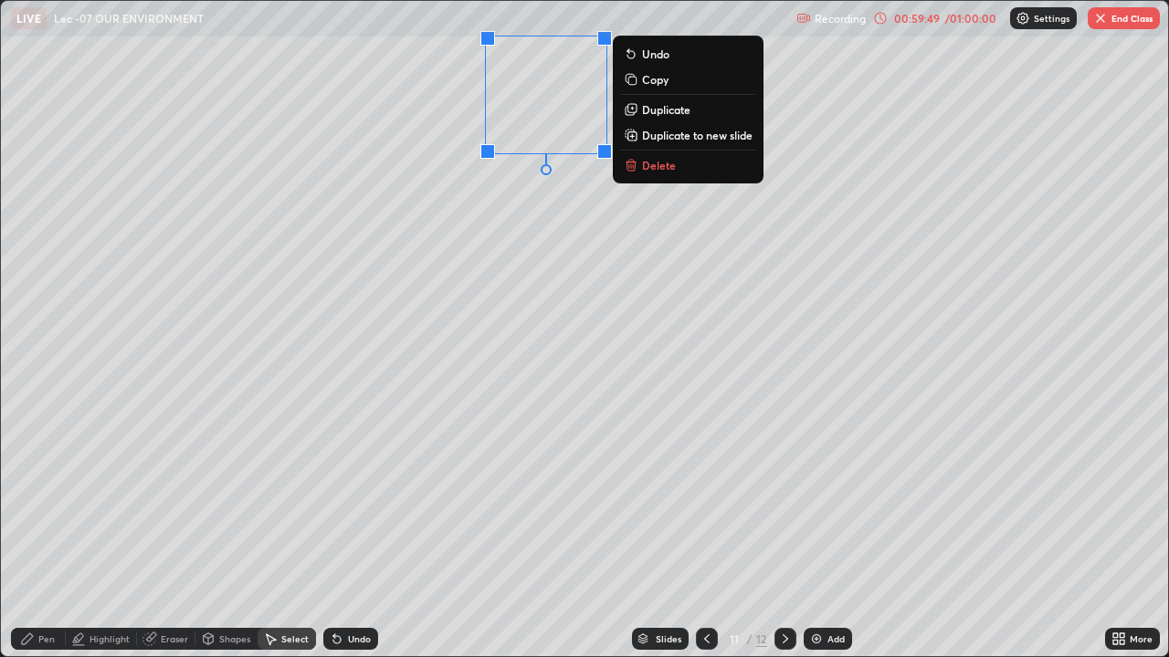
click at [207, 445] on div "0 ° Undo Copy Duplicate Duplicate to new slide Delete" at bounding box center [584, 329] width 1167 height 656
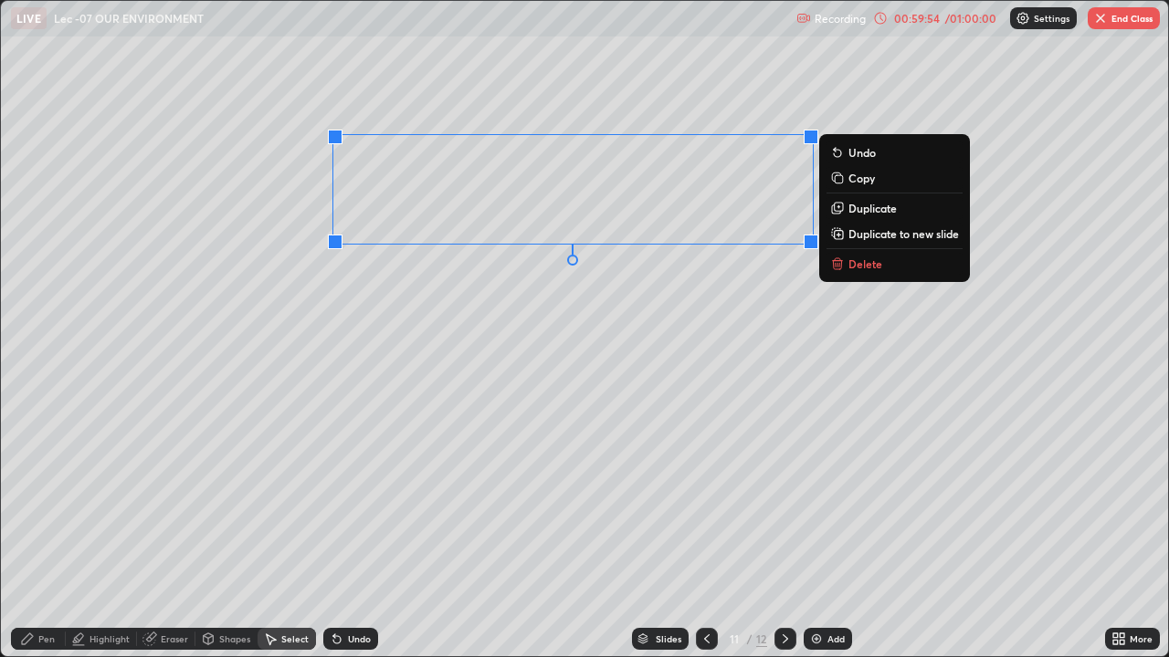
click at [41, 533] on div "Pen" at bounding box center [46, 639] width 16 height 9
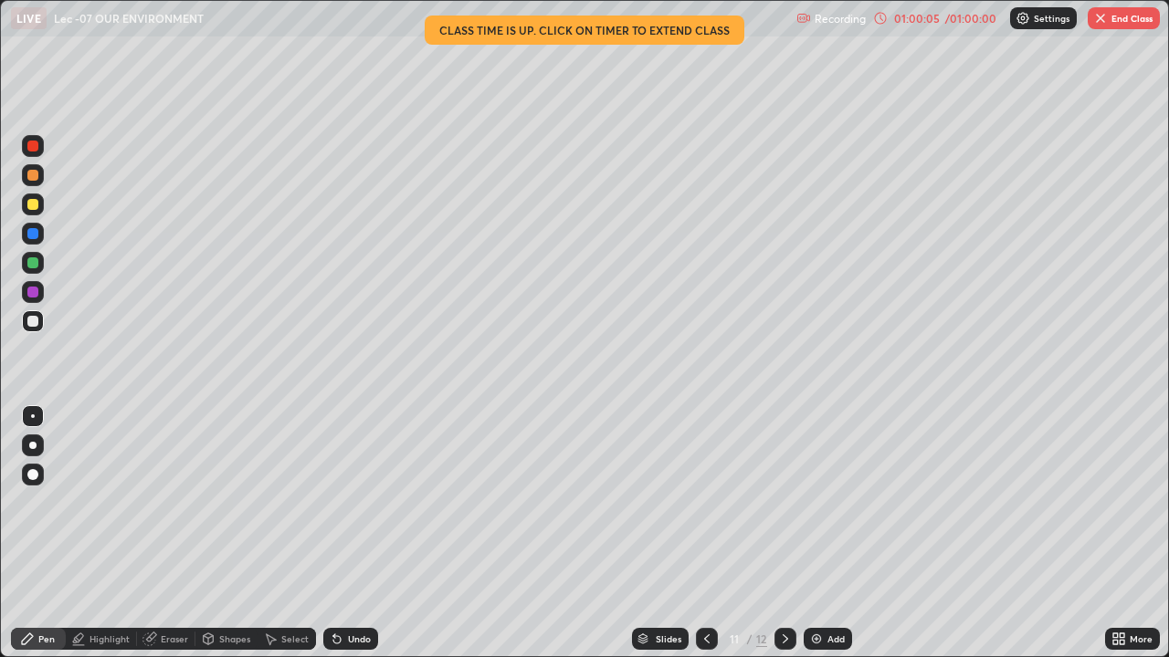
click at [1105, 533] on div "More" at bounding box center [1132, 639] width 55 height 37
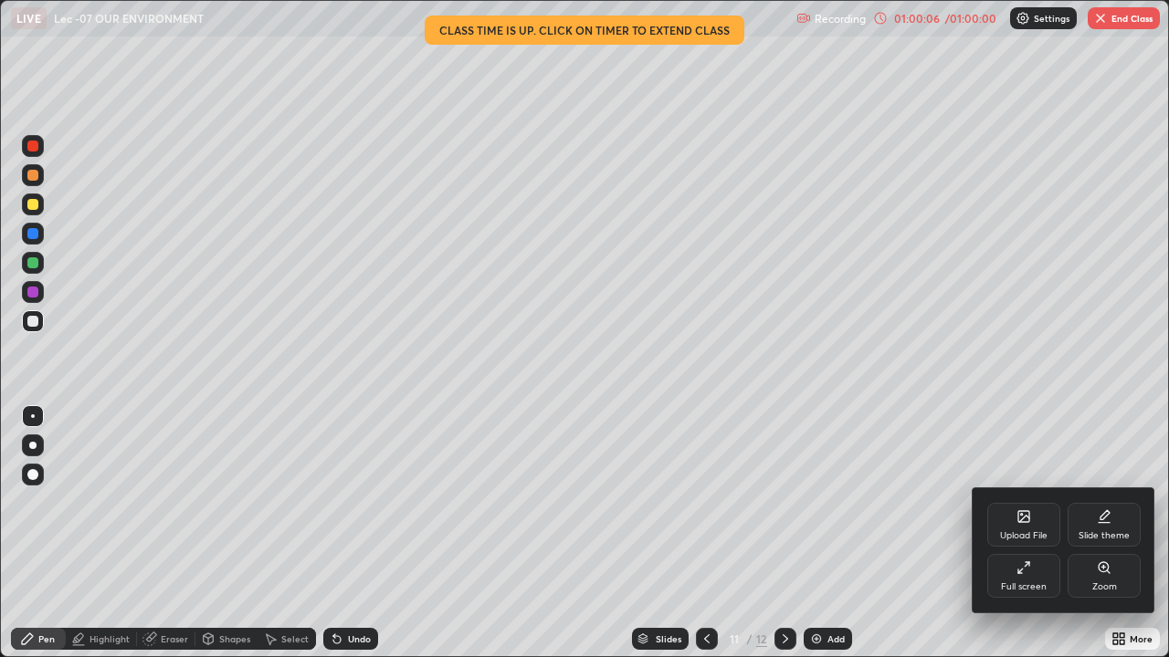
click at [1033, 533] on div "Full screen" at bounding box center [1023, 576] width 73 height 44
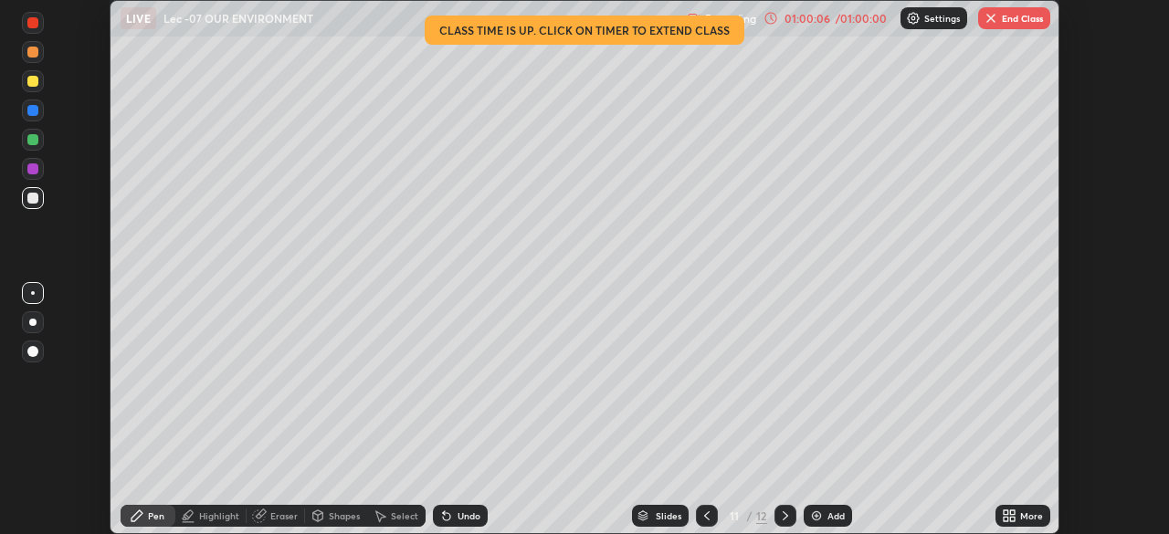
scroll to position [90780, 90145]
click at [1015, 27] on button "End Class" at bounding box center [1014, 18] width 72 height 22
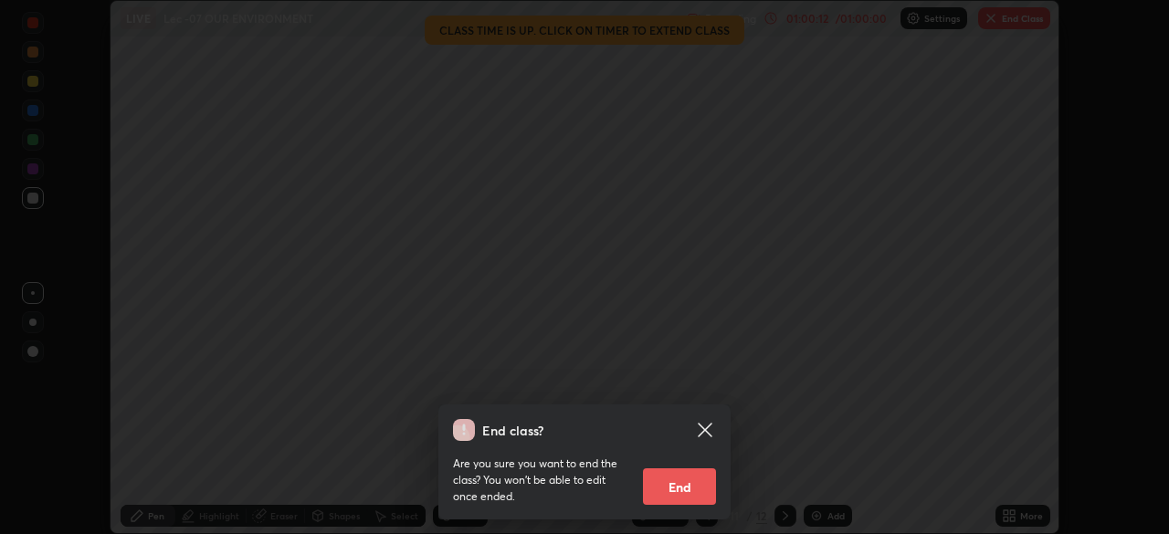
click at [693, 487] on button "End" at bounding box center [679, 486] width 73 height 37
